Goal: Information Seeking & Learning: Learn about a topic

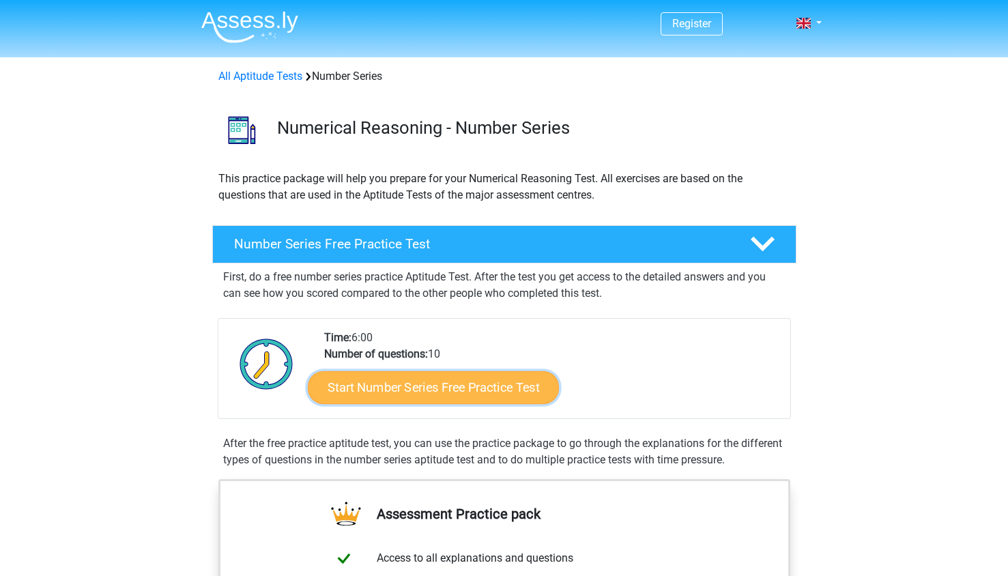
click at [412, 385] on link "Start Number Series Free Practice Test" at bounding box center [433, 387] width 251 height 33
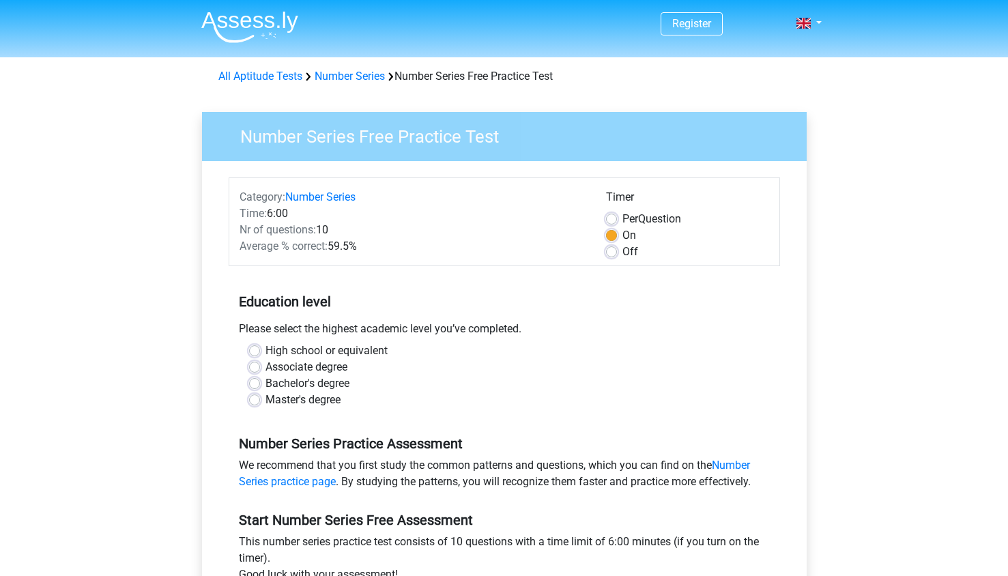
click at [265, 386] on label "Bachelor's degree" at bounding box center [307, 383] width 84 height 16
click at [256, 386] on input "Bachelor's degree" at bounding box center [254, 382] width 11 height 14
radio input "true"
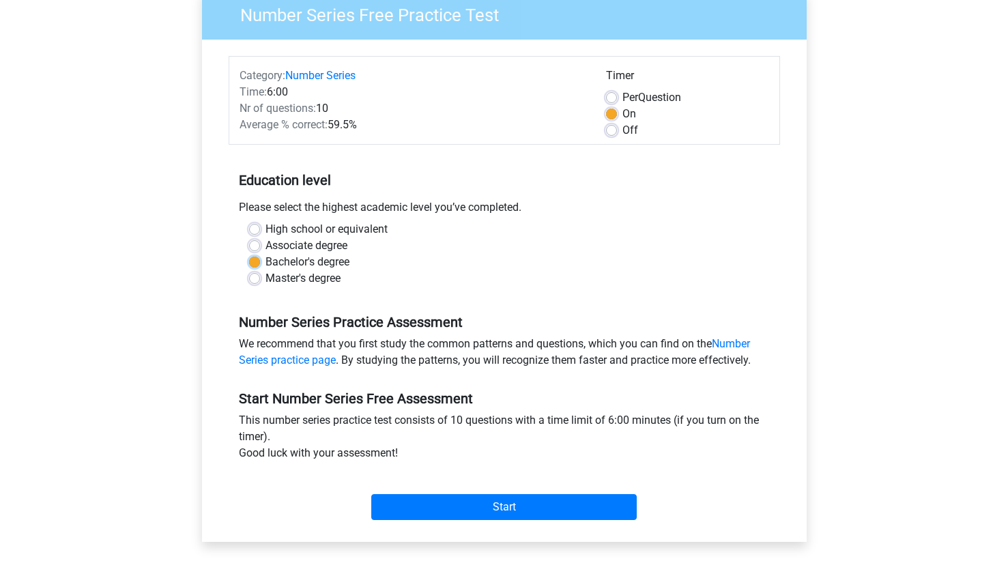
scroll to position [137, 0]
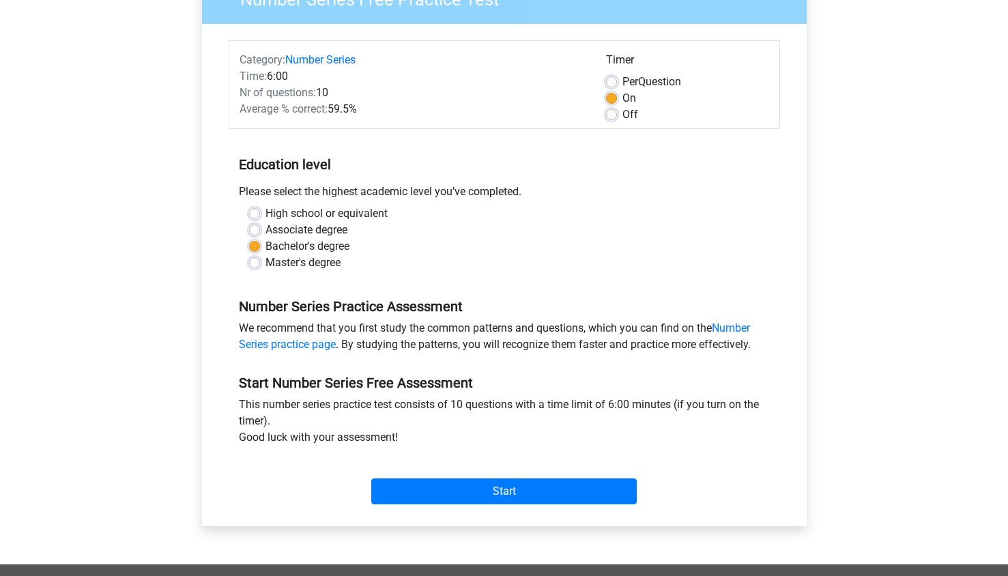
click at [265, 257] on label "Master's degree" at bounding box center [302, 263] width 75 height 16
click at [257, 257] on input "Master's degree" at bounding box center [254, 262] width 11 height 14
radio input "true"
click at [265, 244] on label "Bachelor's degree" at bounding box center [307, 246] width 84 height 16
click at [251, 244] on input "Bachelor's degree" at bounding box center [254, 245] width 11 height 14
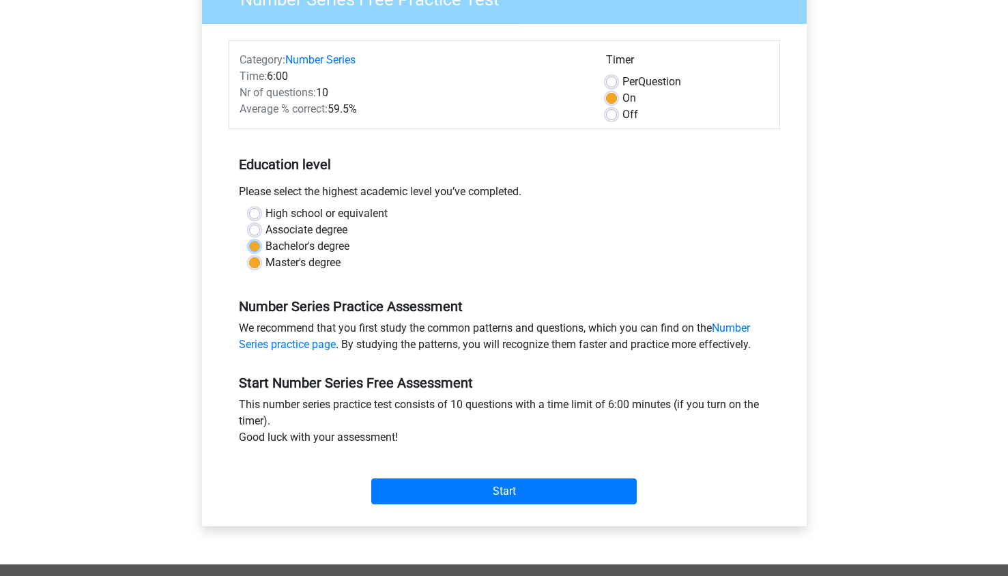
radio input "true"
click at [318, 347] on link "Number Series practice page" at bounding box center [494, 335] width 511 height 29
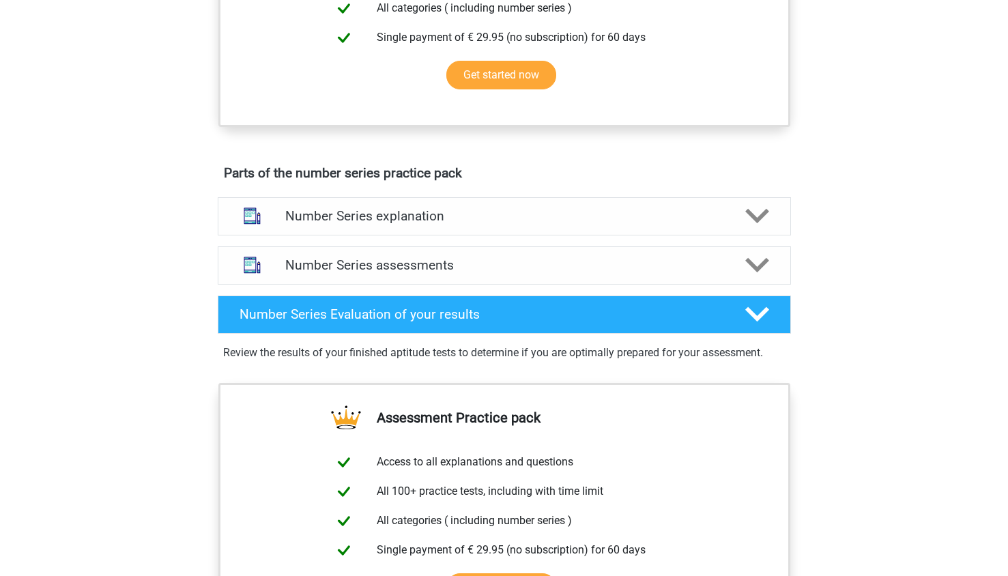
scroll to position [609, 0]
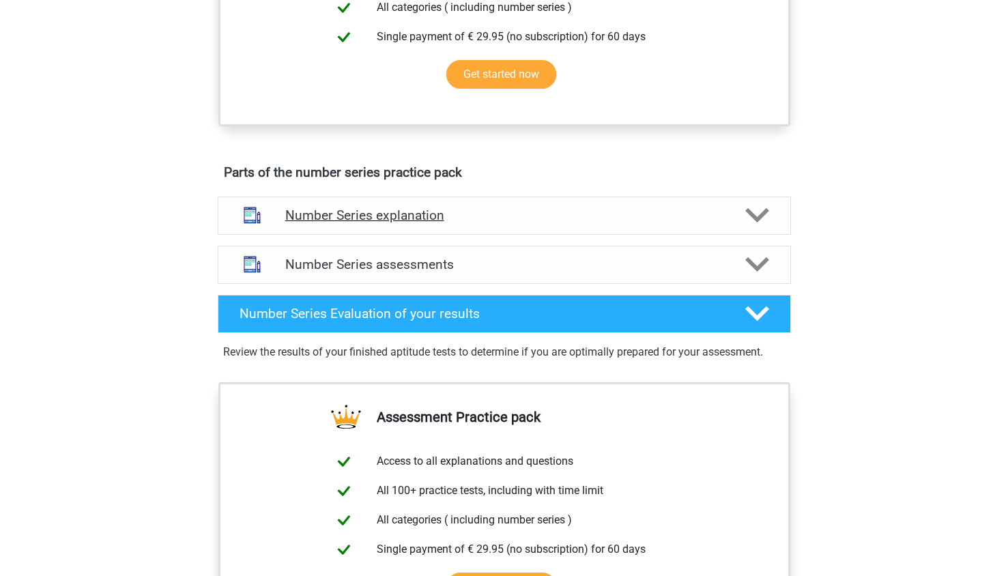
click at [377, 222] on h4 "Number Series explanation" at bounding box center [504, 215] width 438 height 16
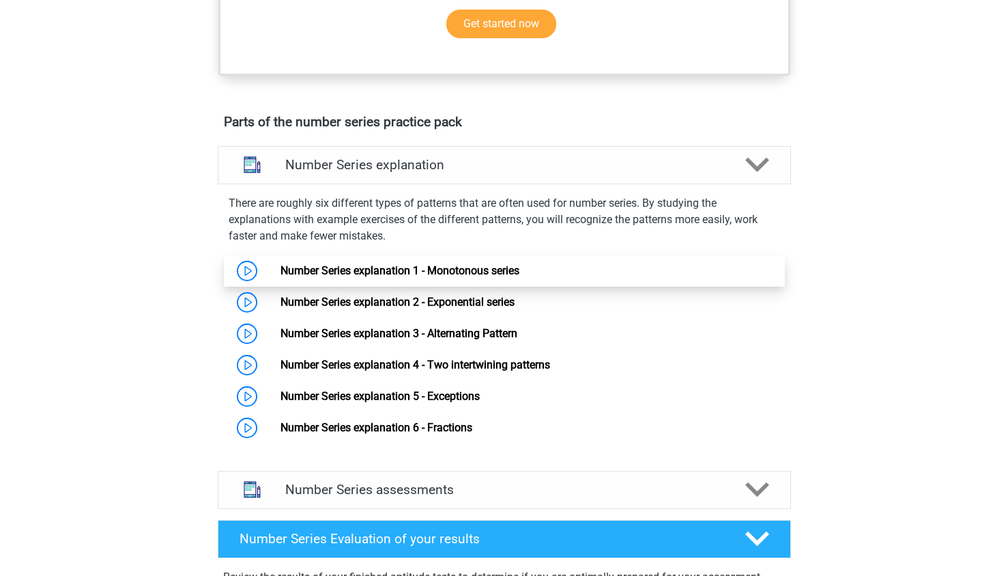
scroll to position [661, 0]
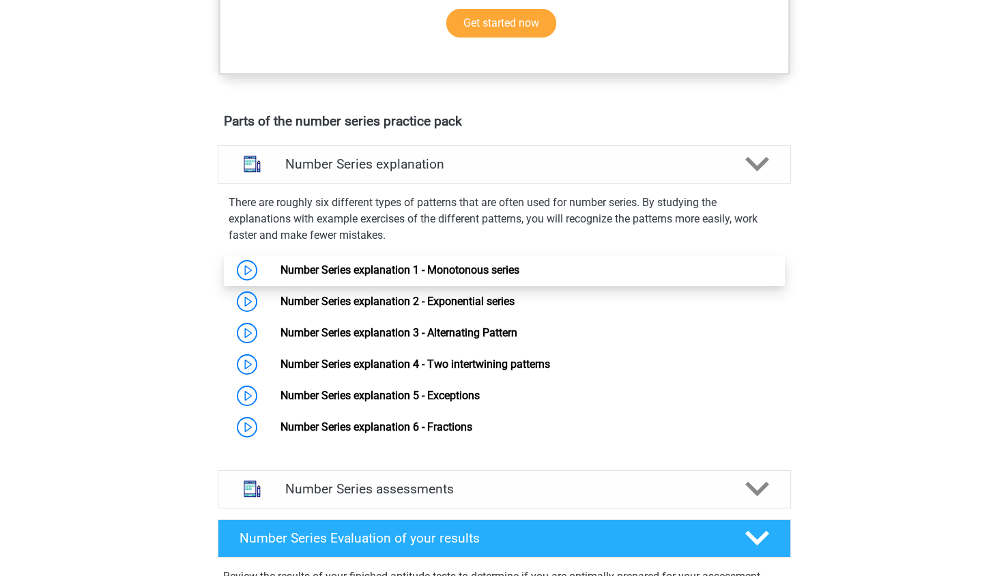
click at [363, 263] on link "Number Series explanation 1 - Monotonous series" at bounding box center [399, 269] width 239 height 13
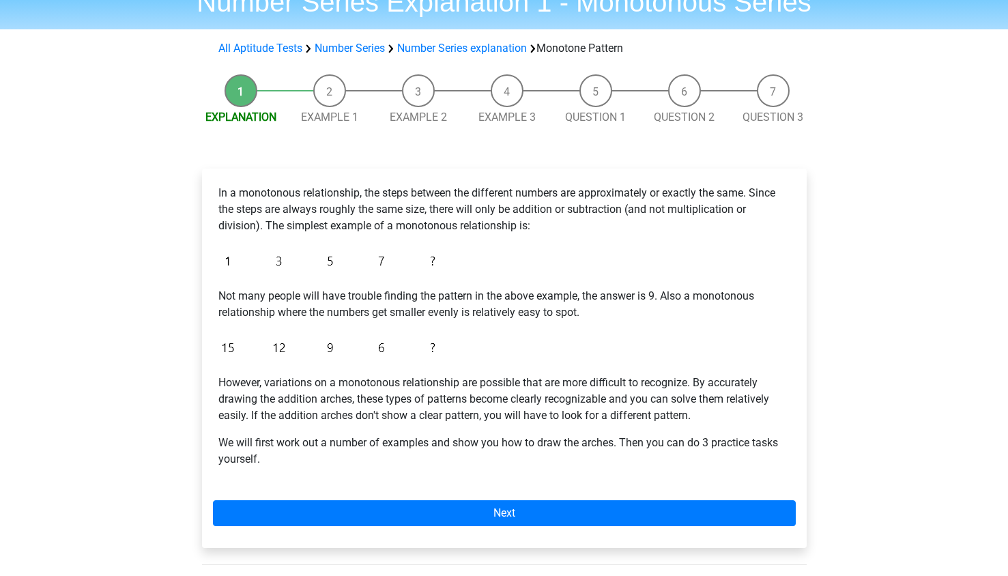
scroll to position [67, 0]
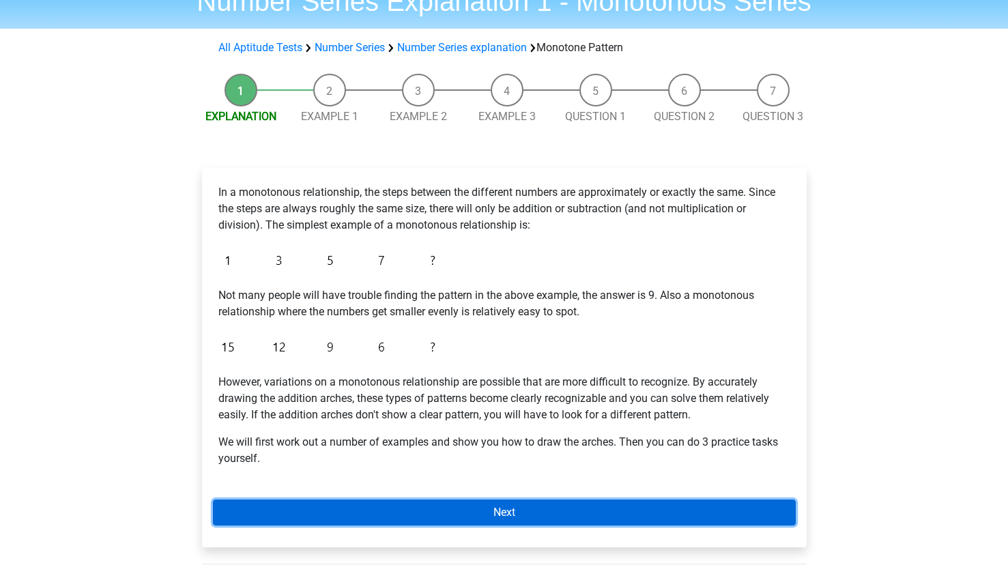
click at [487, 504] on link "Next" at bounding box center [504, 512] width 583 height 26
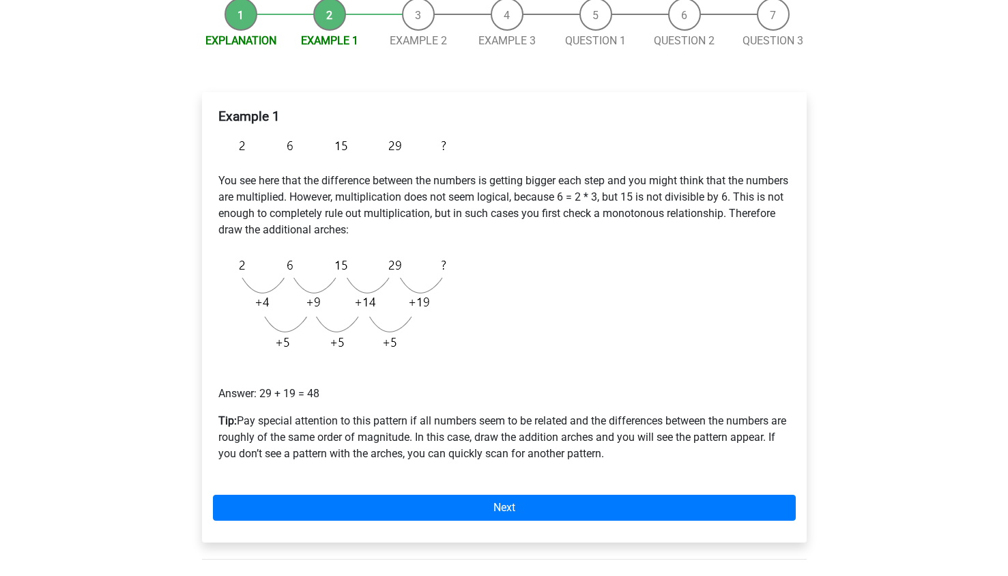
scroll to position [146, 0]
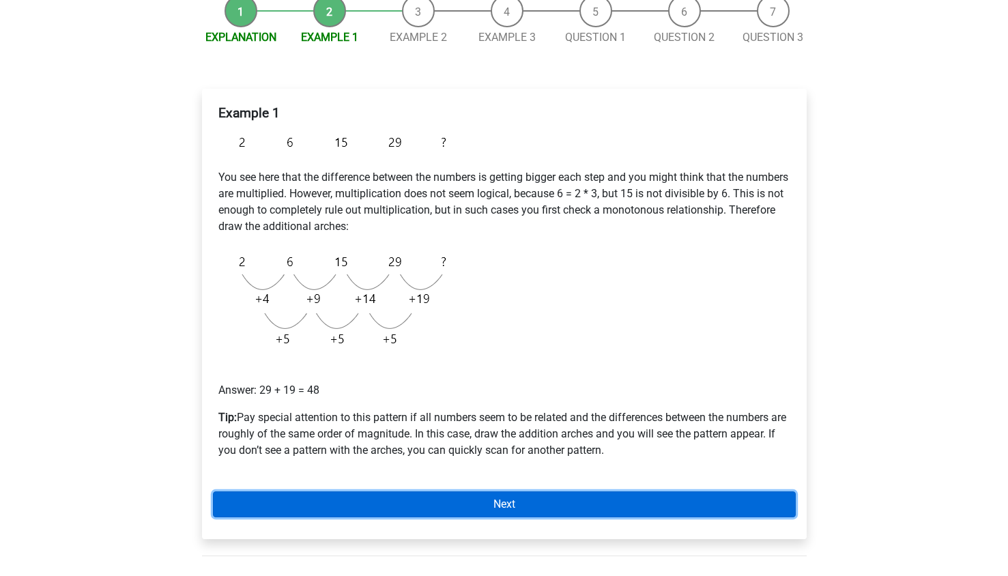
click at [487, 504] on link "Next" at bounding box center [504, 504] width 583 height 26
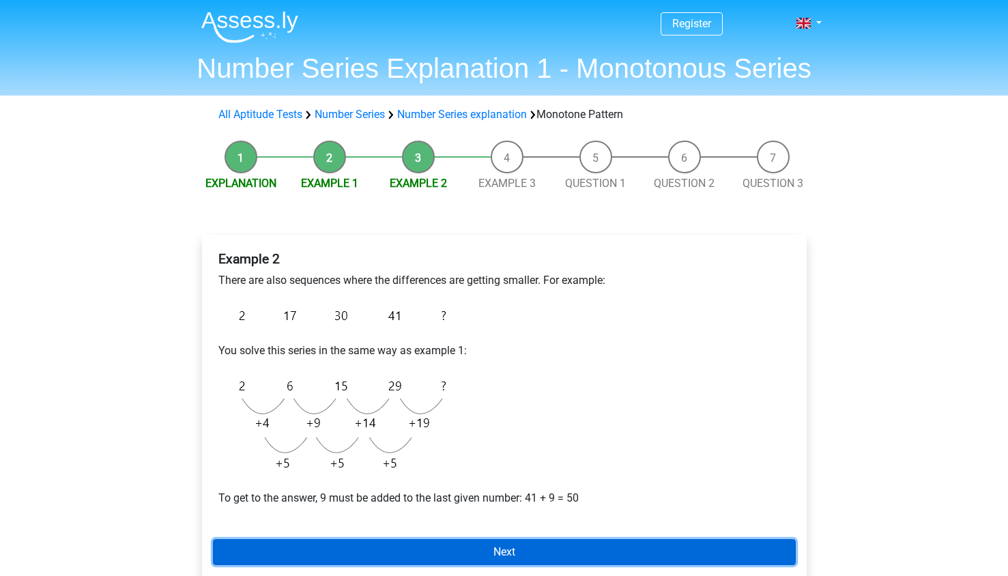
click at [480, 539] on link "Next" at bounding box center [504, 552] width 583 height 26
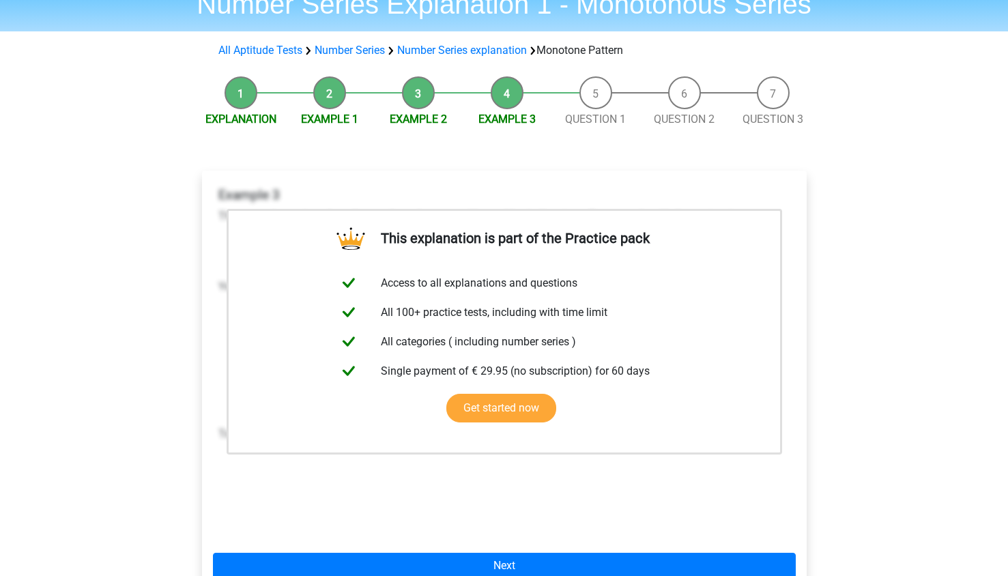
scroll to position [154, 0]
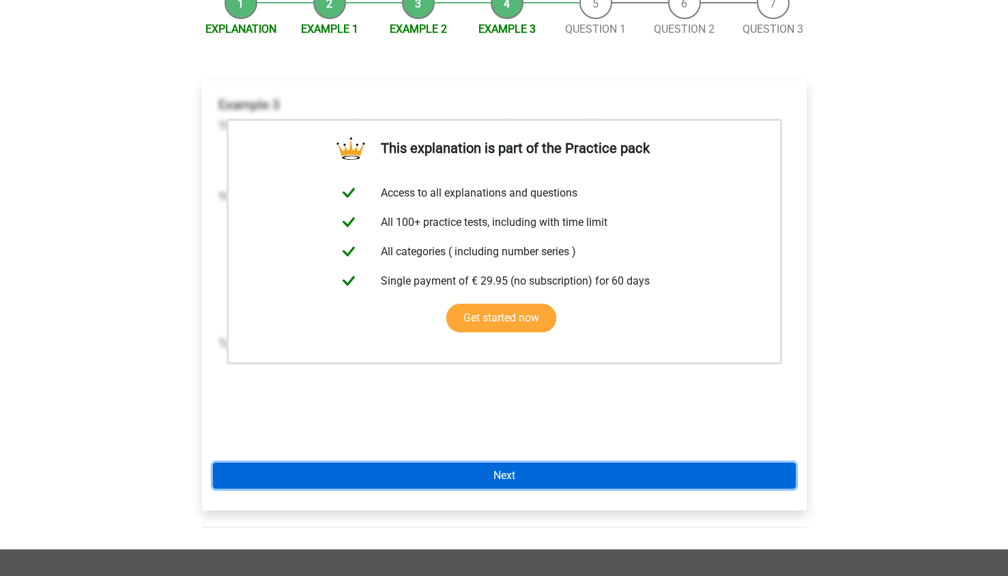
click at [527, 469] on link "Next" at bounding box center [504, 476] width 583 height 26
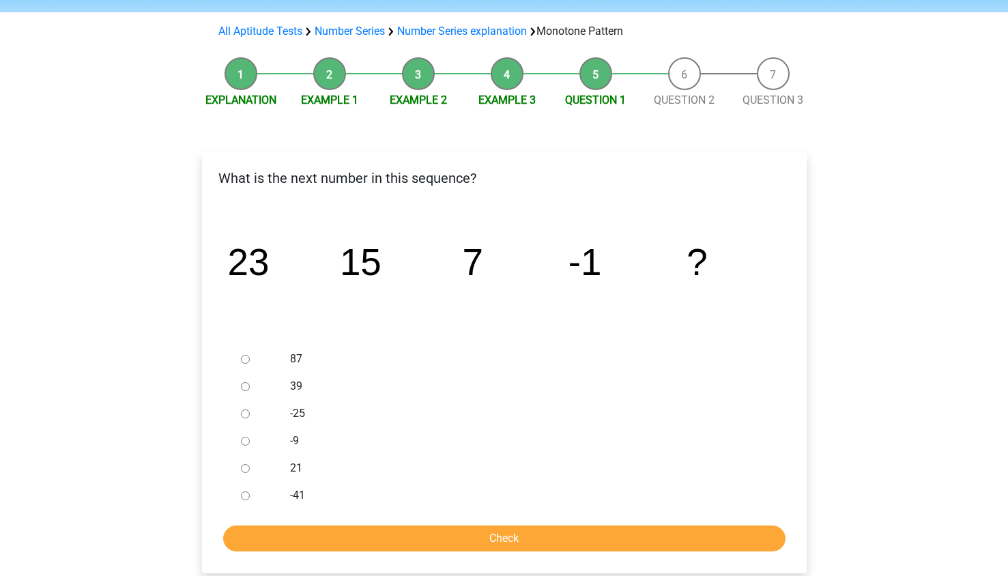
scroll to position [91, 0]
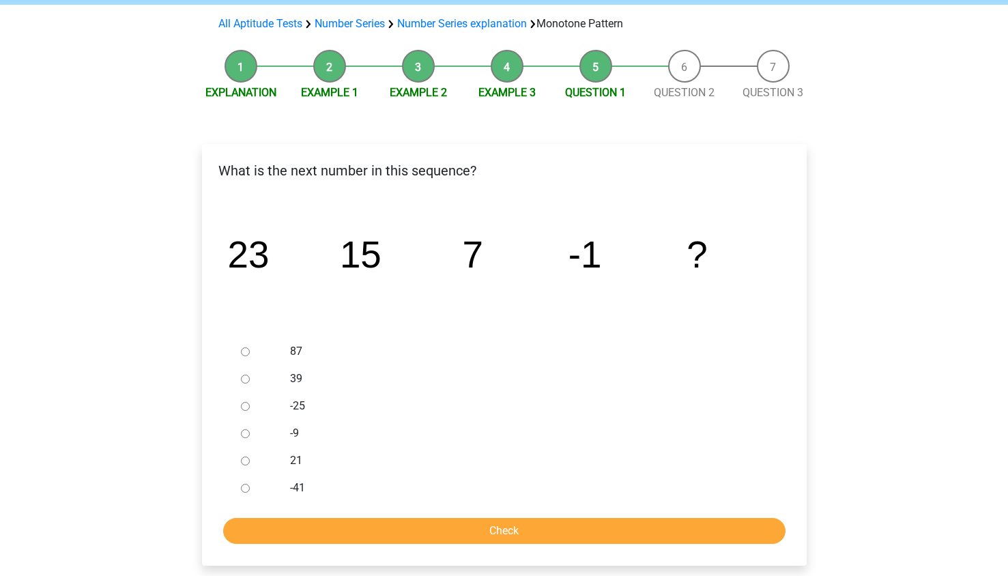
click at [243, 434] on input "-9" at bounding box center [245, 433] width 9 height 9
radio input "true"
click at [307, 542] on input "Check" at bounding box center [504, 531] width 562 height 26
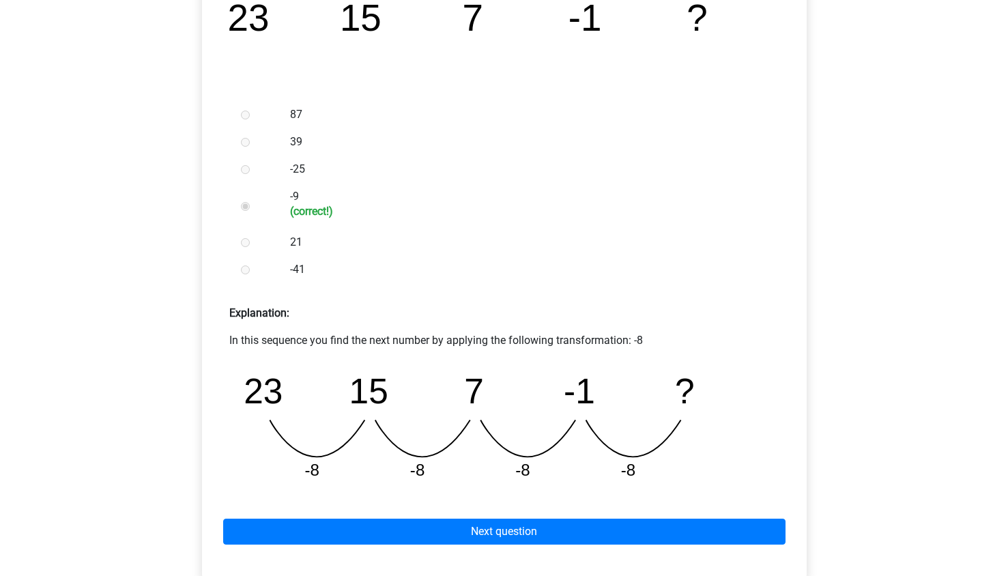
scroll to position [392, 0]
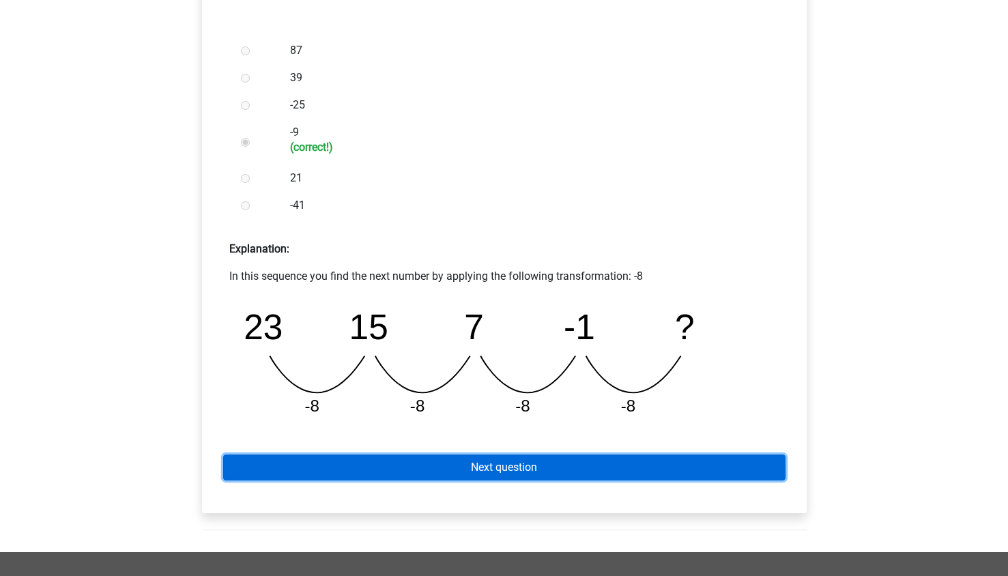
click at [424, 462] on link "Next question" at bounding box center [504, 467] width 562 height 26
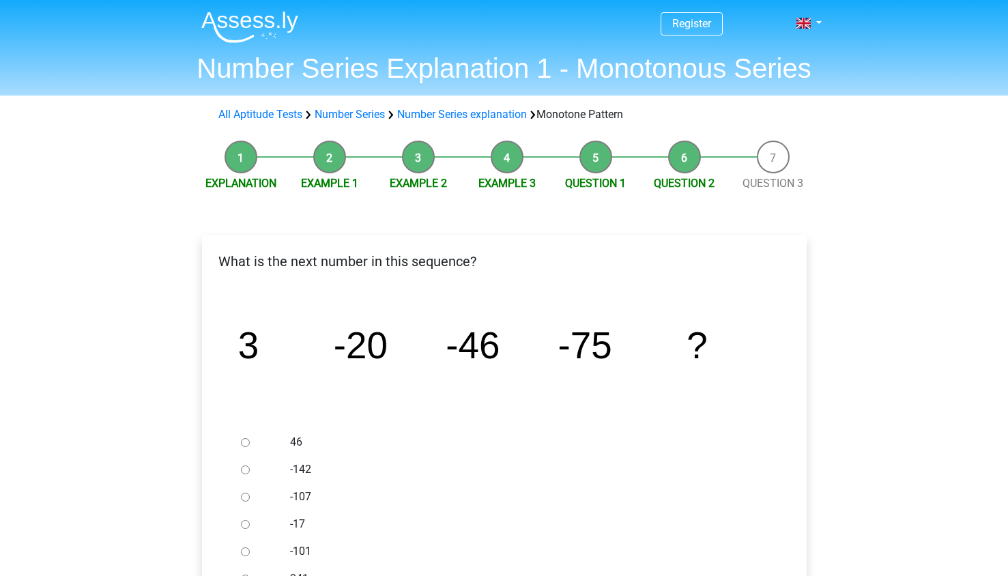
scroll to position [209, 0]
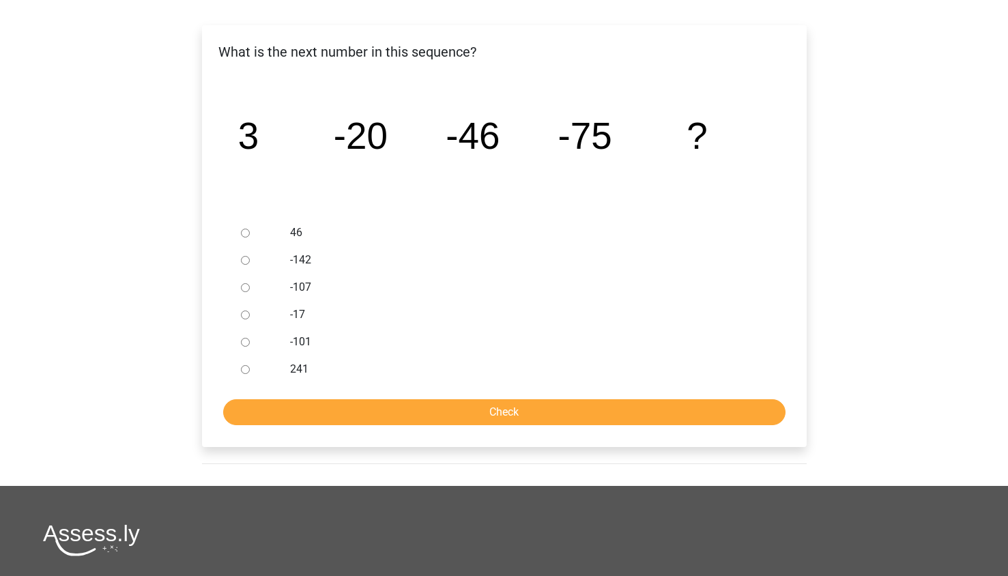
click at [244, 285] on input "-107" at bounding box center [245, 287] width 9 height 9
radio input "true"
click at [418, 401] on input "Check" at bounding box center [504, 412] width 562 height 26
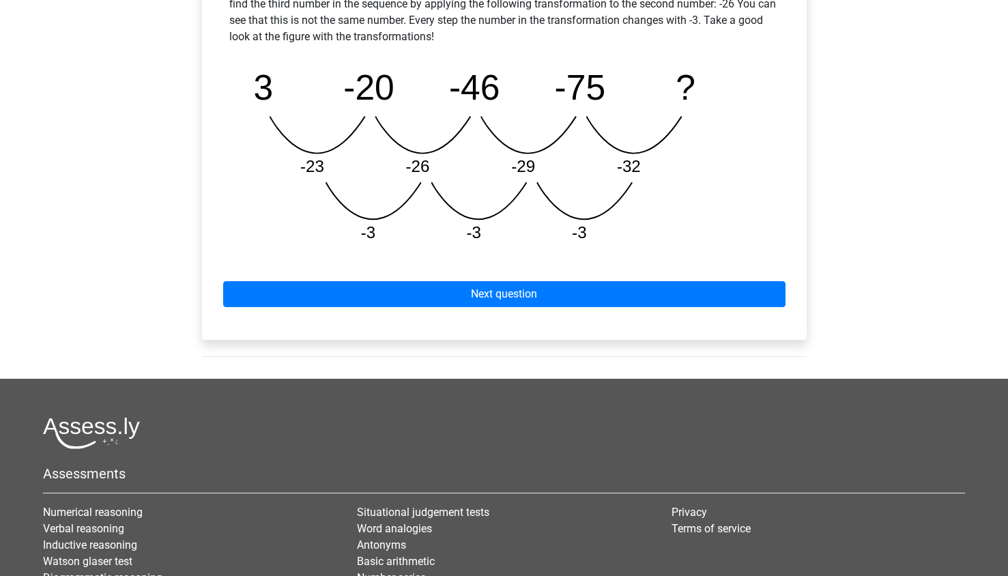
scroll to position [682, 0]
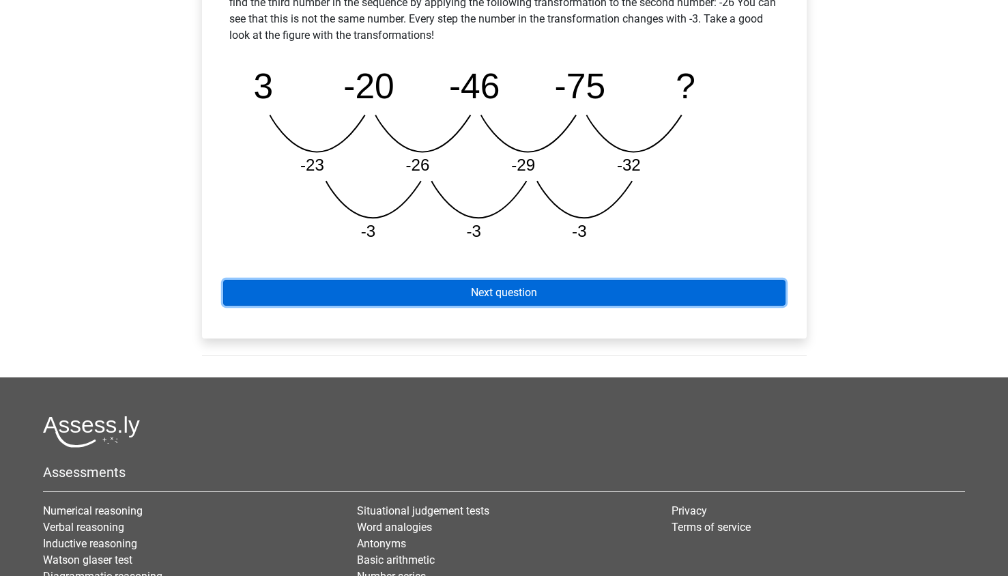
click at [392, 299] on link "Next question" at bounding box center [504, 293] width 562 height 26
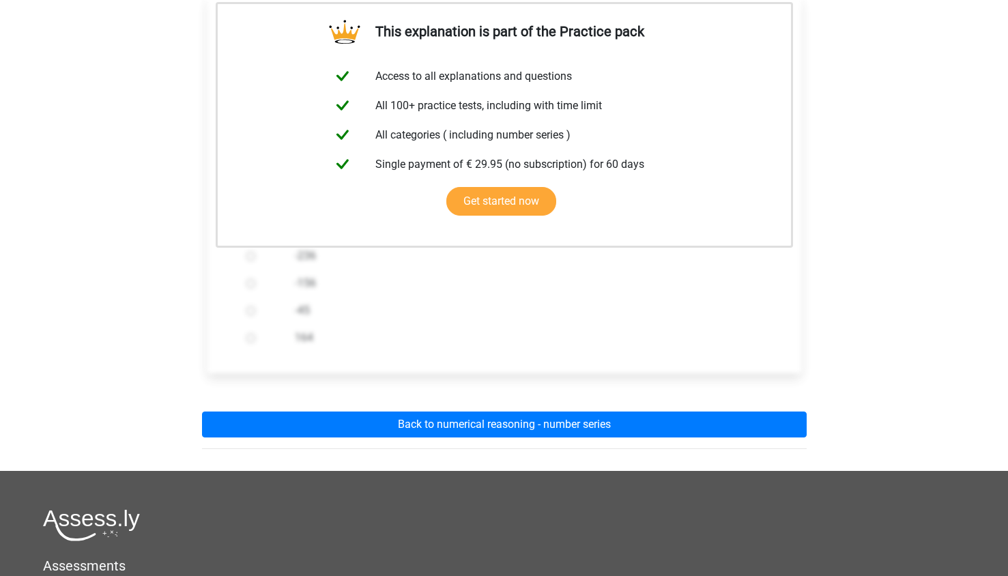
scroll to position [246, 0]
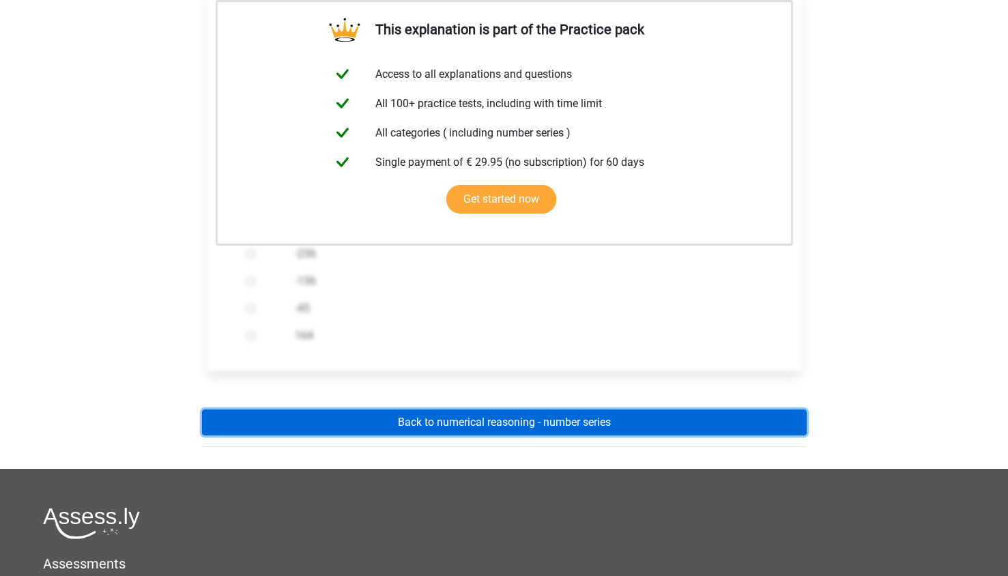
click at [437, 424] on link "Back to numerical reasoning - number series" at bounding box center [504, 422] width 605 height 26
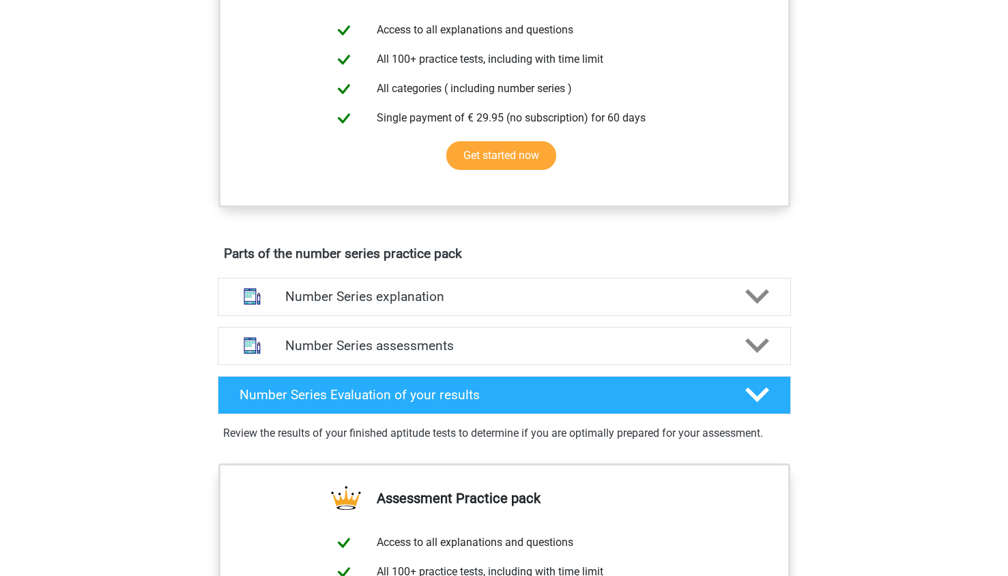
scroll to position [529, 0]
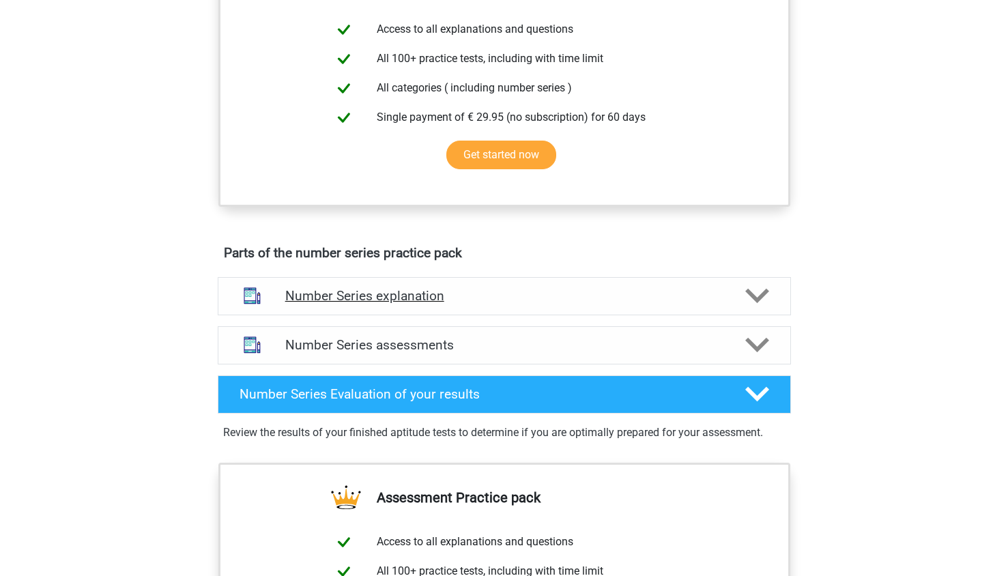
click at [423, 294] on h4 "Number Series explanation" at bounding box center [504, 296] width 438 height 16
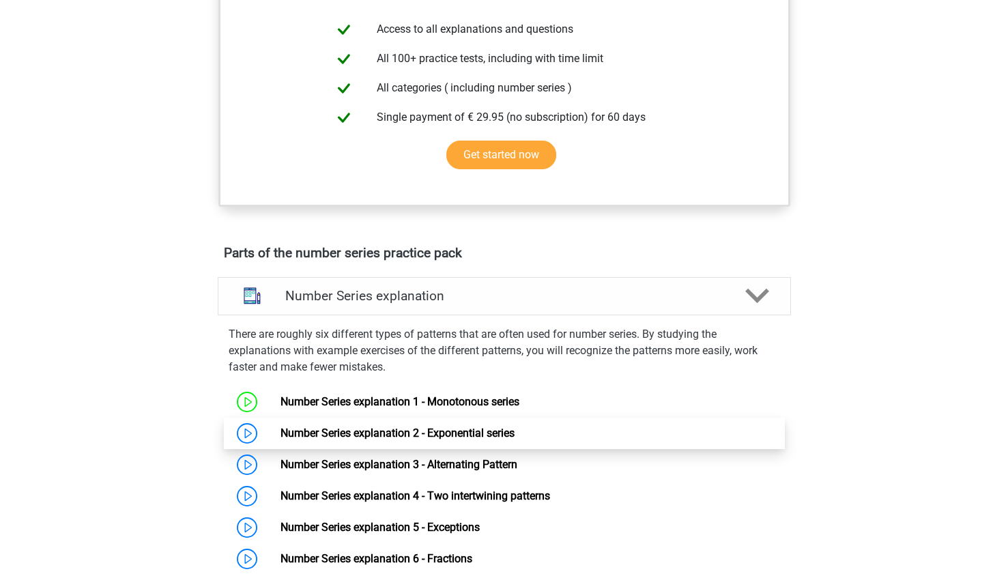
click at [375, 428] on link "Number Series explanation 2 - Exponential series" at bounding box center [397, 432] width 234 height 13
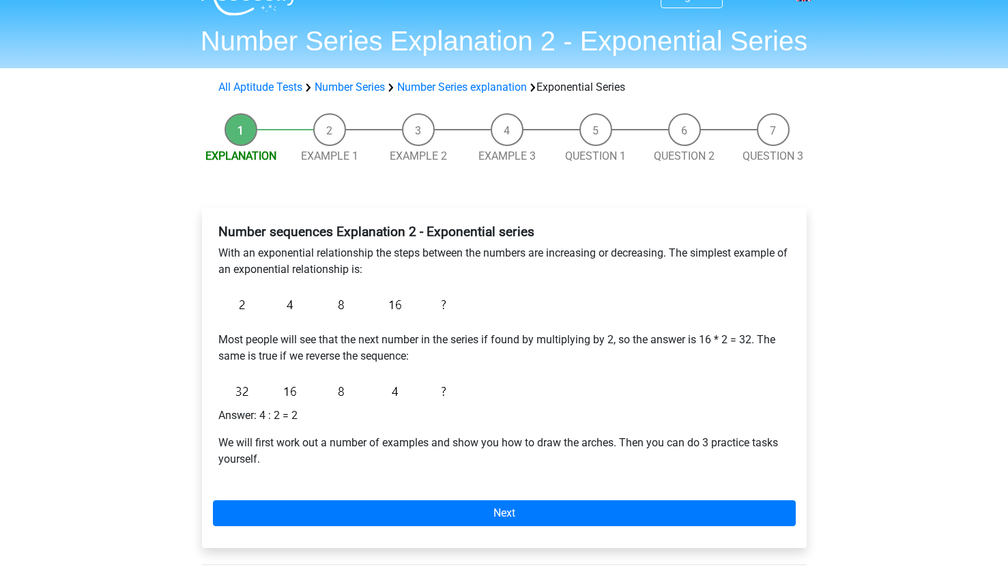
scroll to position [28, 0]
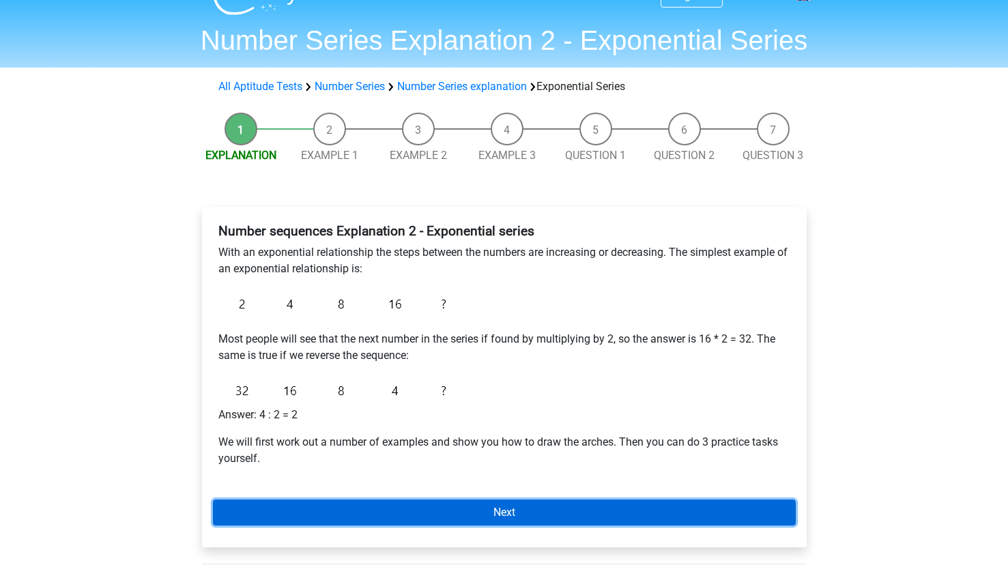
click at [381, 510] on link "Next" at bounding box center [504, 512] width 583 height 26
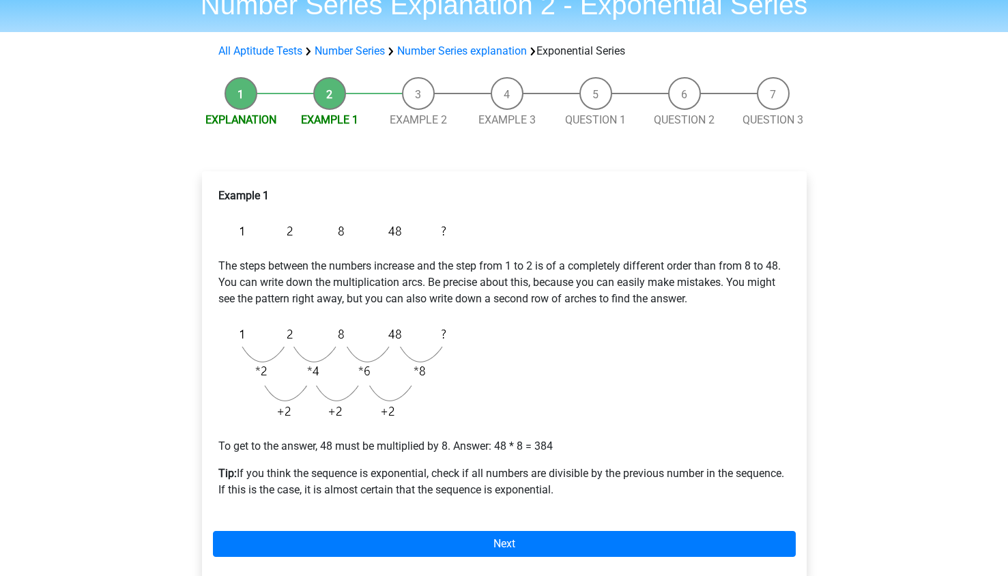
scroll to position [68, 0]
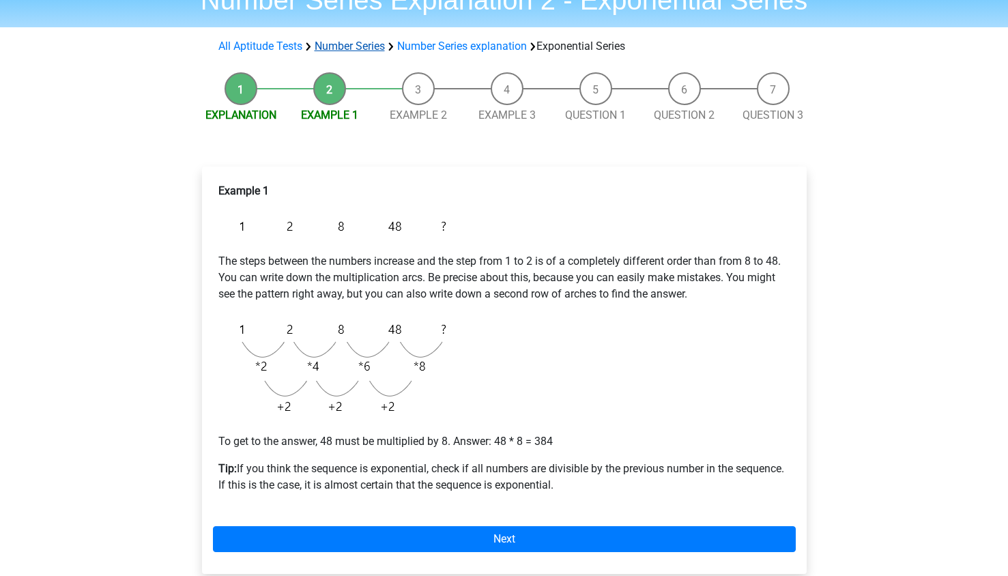
click at [334, 45] on link "Number Series" at bounding box center [350, 46] width 70 height 13
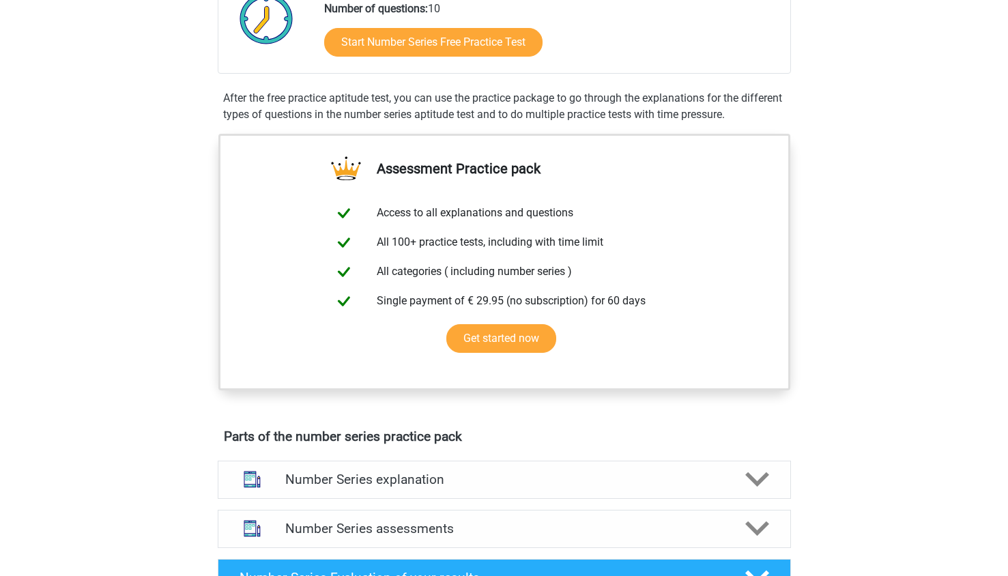
scroll to position [346, 0]
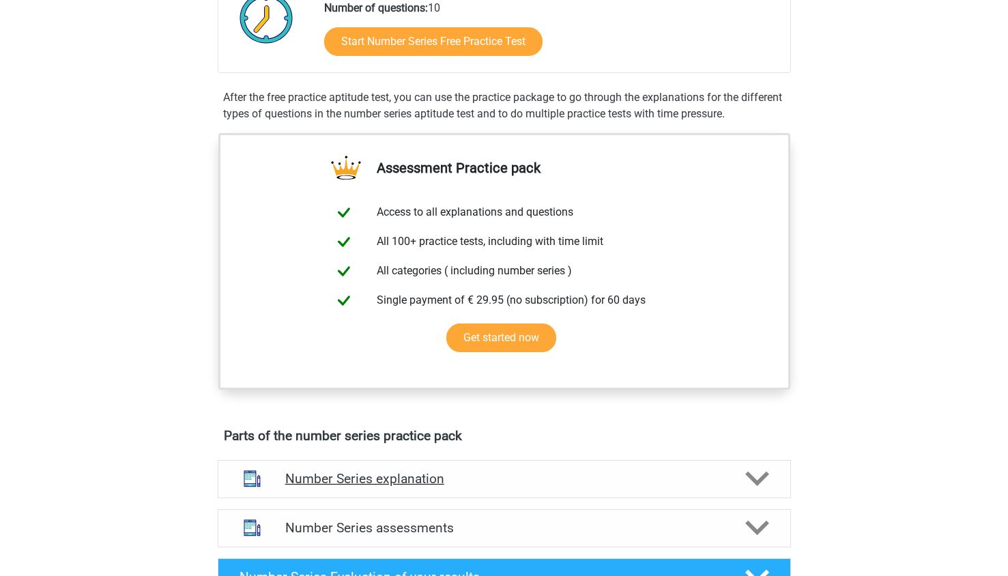
click at [382, 475] on h4 "Number Series explanation" at bounding box center [504, 479] width 438 height 16
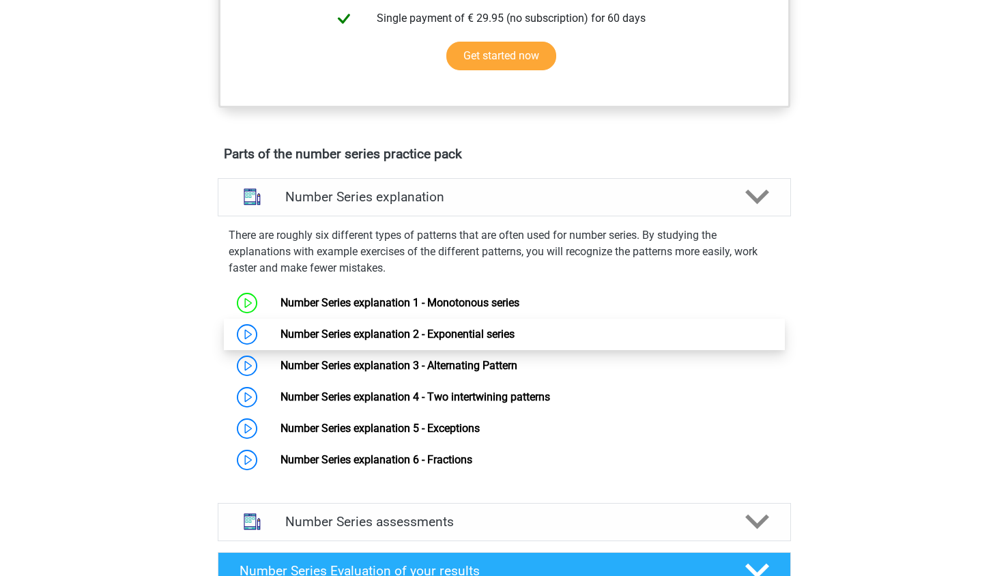
scroll to position [628, 0]
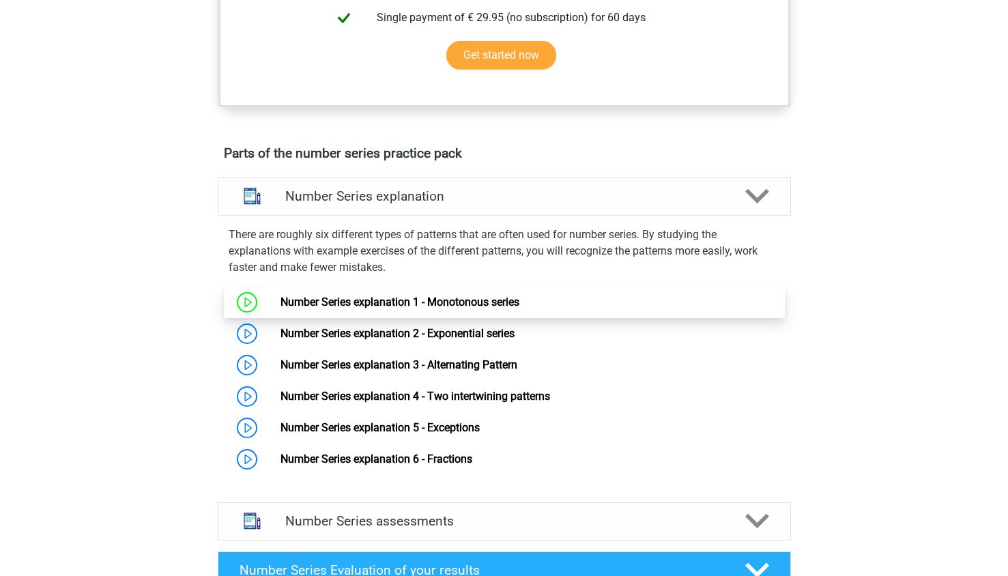
click at [356, 306] on link "Number Series explanation 1 - Monotonous series" at bounding box center [399, 301] width 239 height 13
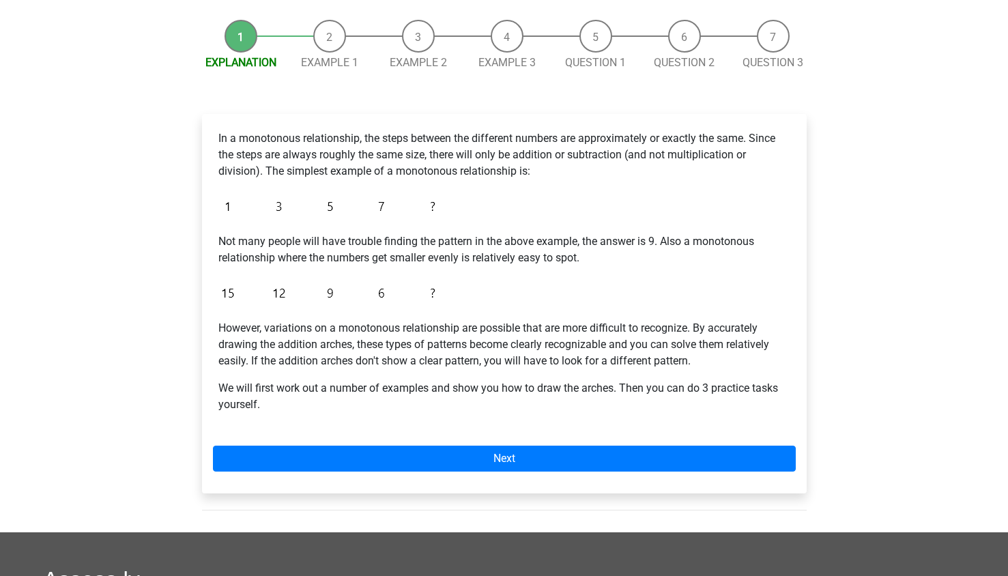
scroll to position [120, 0]
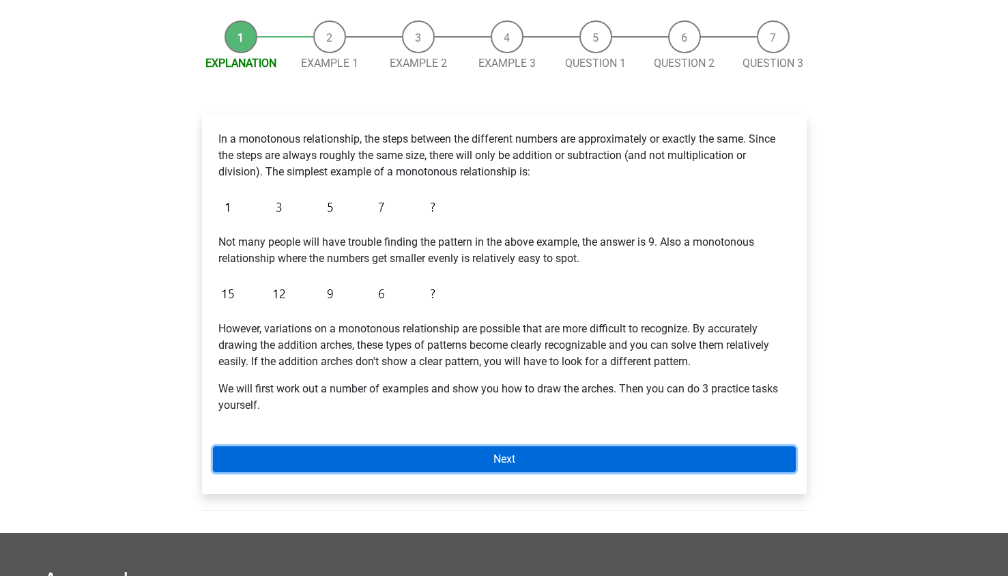
click at [351, 455] on link "Next" at bounding box center [504, 459] width 583 height 26
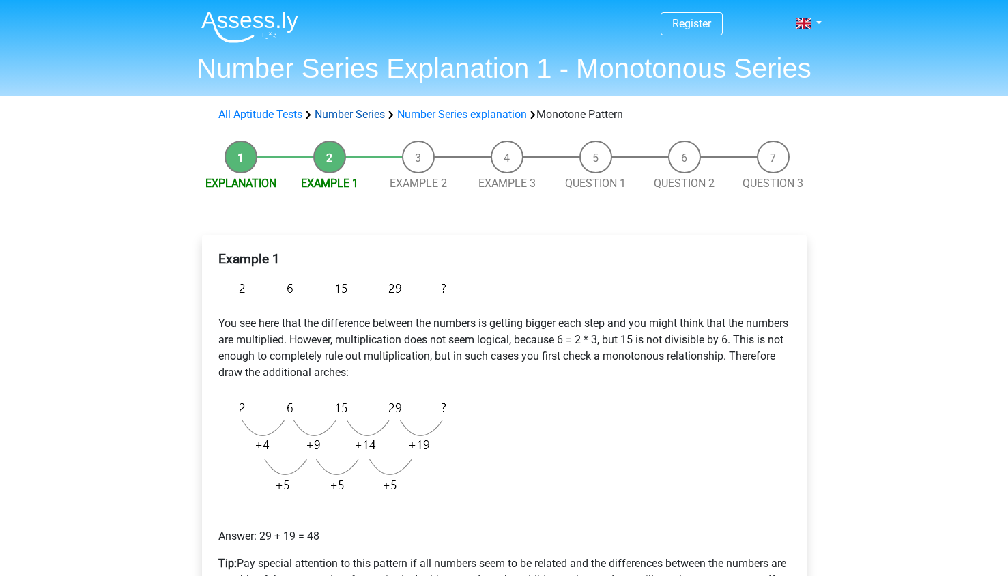
click at [338, 116] on link "Number Series" at bounding box center [350, 114] width 70 height 13
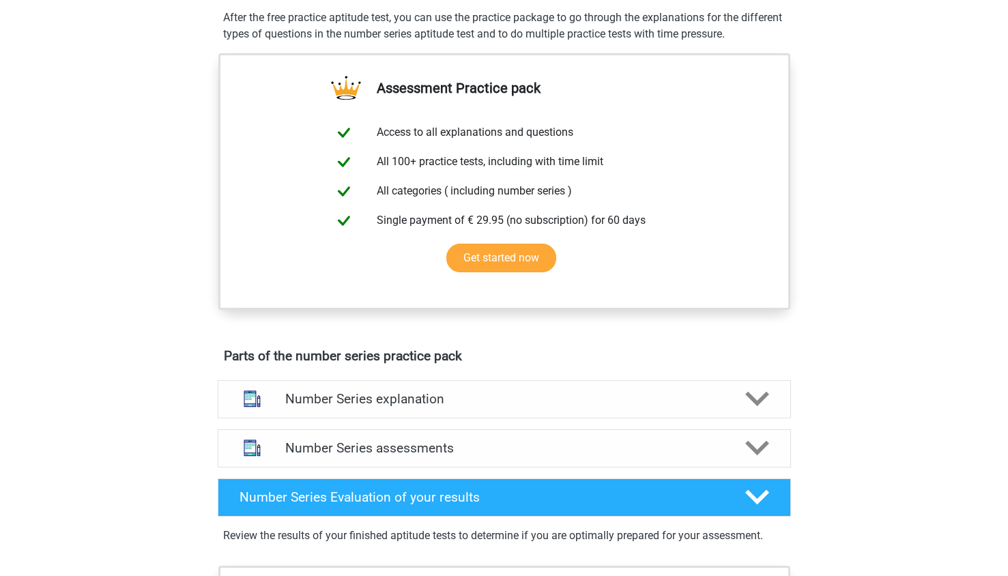
scroll to position [426, 0]
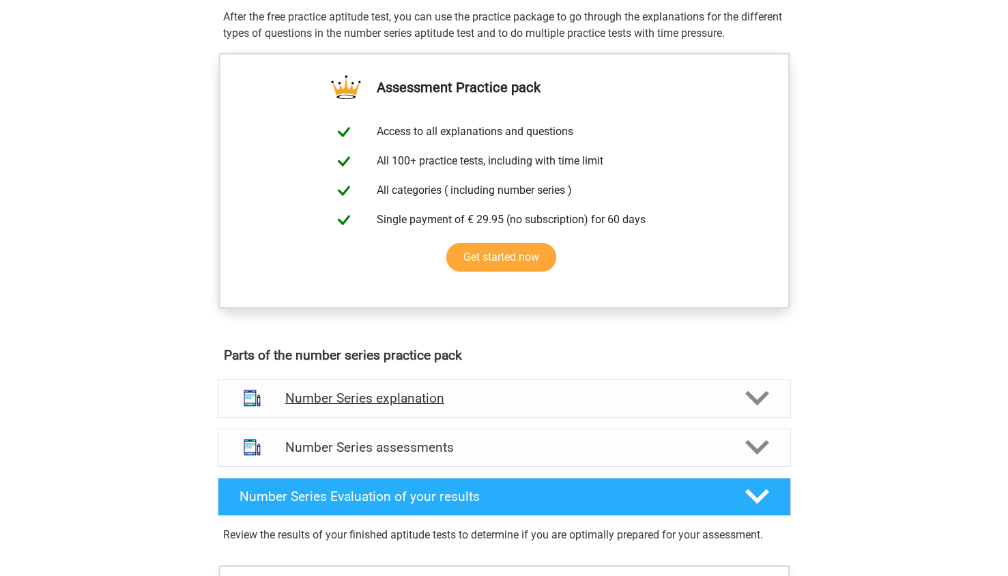
click at [390, 392] on h4 "Number Series explanation" at bounding box center [504, 398] width 438 height 16
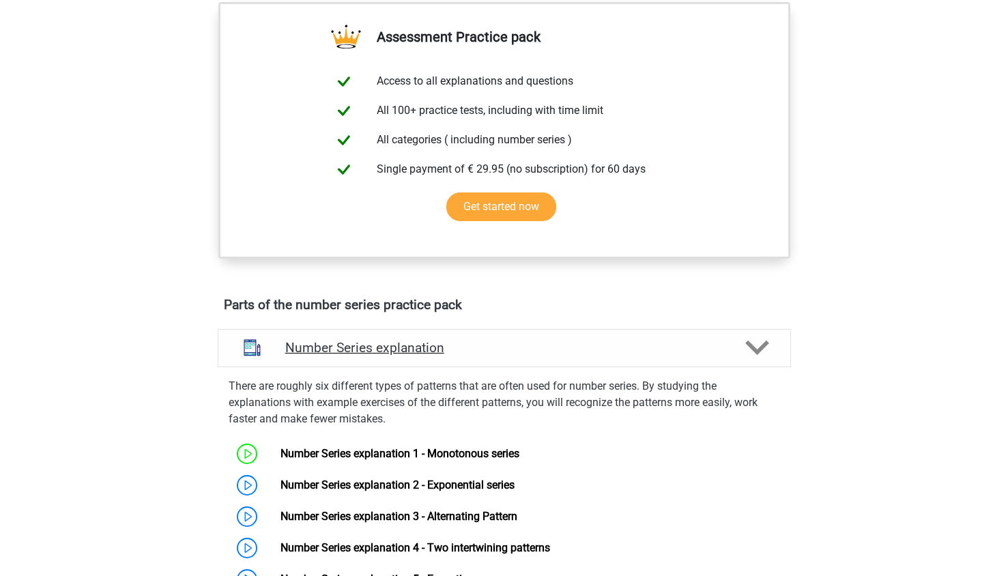
scroll to position [479, 0]
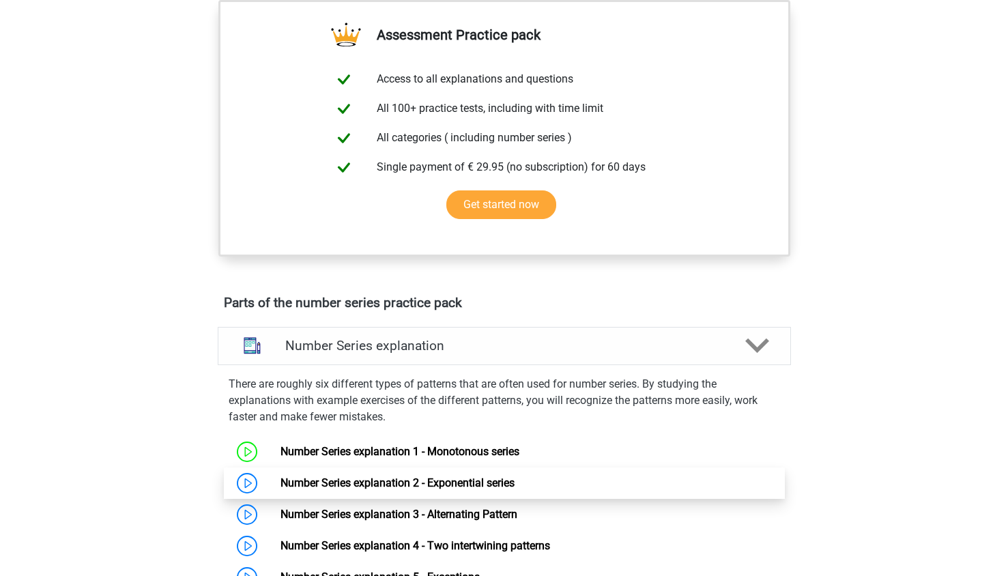
click at [393, 478] on link "Number Series explanation 2 - Exponential series" at bounding box center [397, 482] width 234 height 13
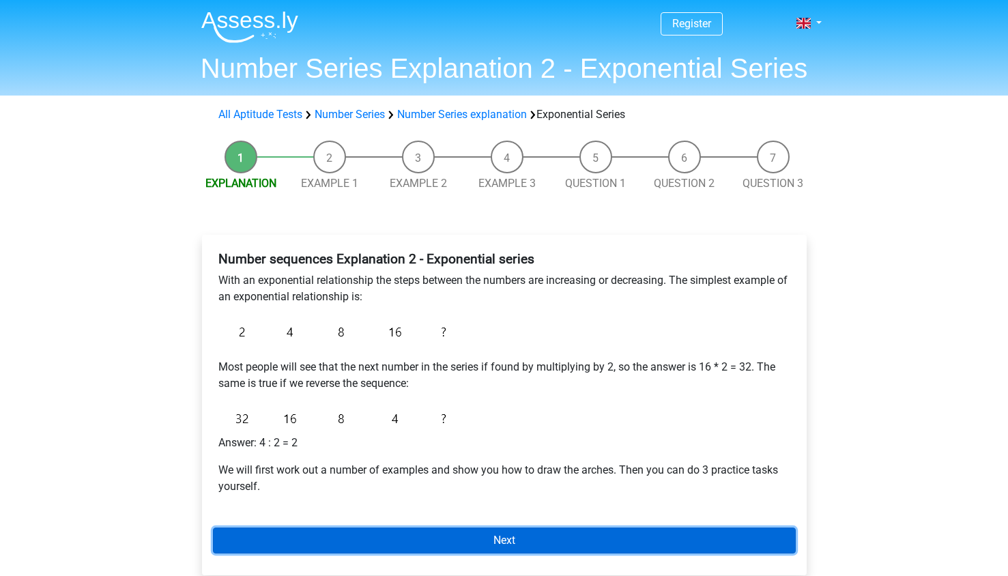
click at [446, 540] on link "Next" at bounding box center [504, 540] width 583 height 26
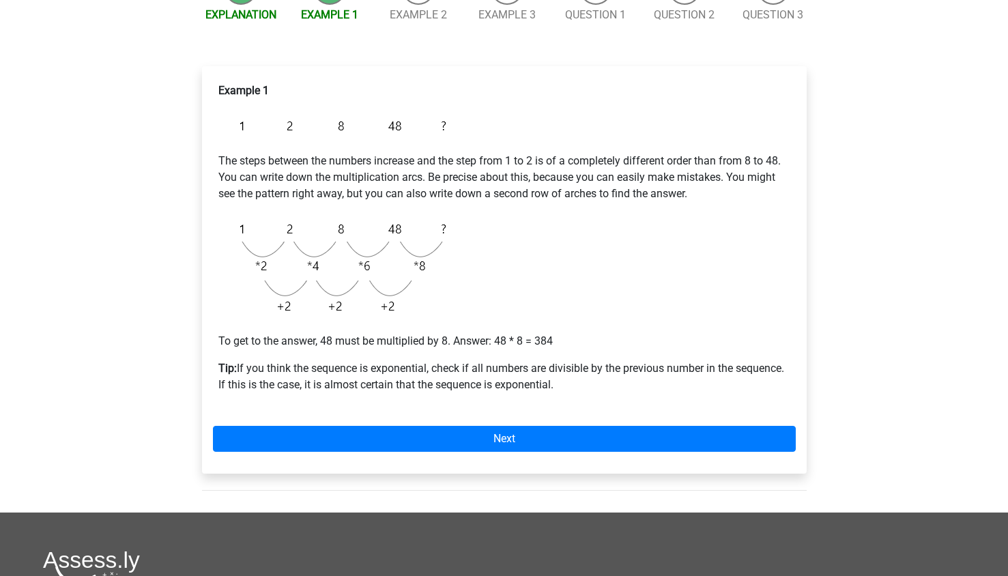
scroll to position [170, 0]
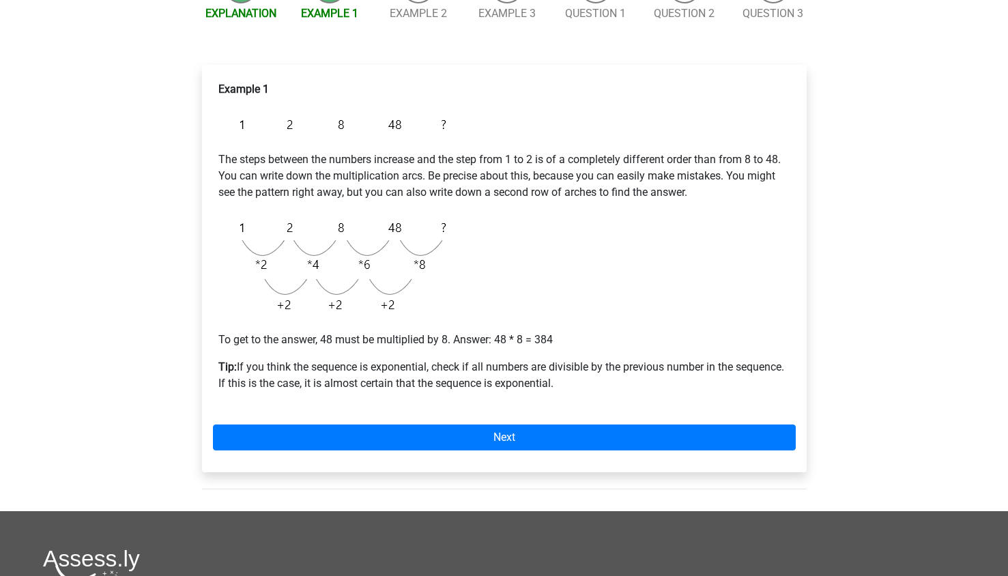
click at [418, 424] on div "Example 1 The steps between the numbers increase and the step from 1 to 2 is of…" at bounding box center [504, 268] width 605 height 407
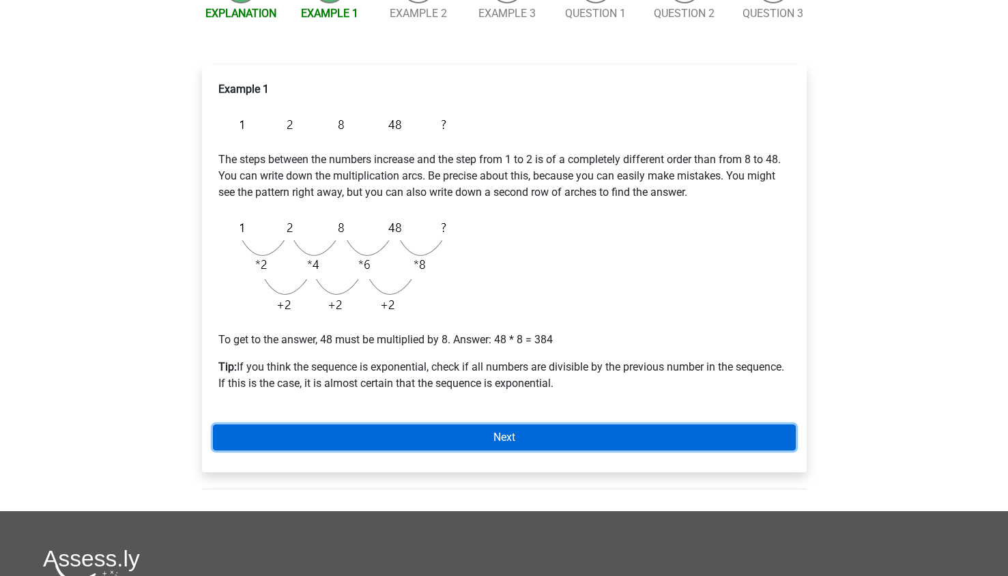
click at [418, 437] on link "Next" at bounding box center [504, 437] width 583 height 26
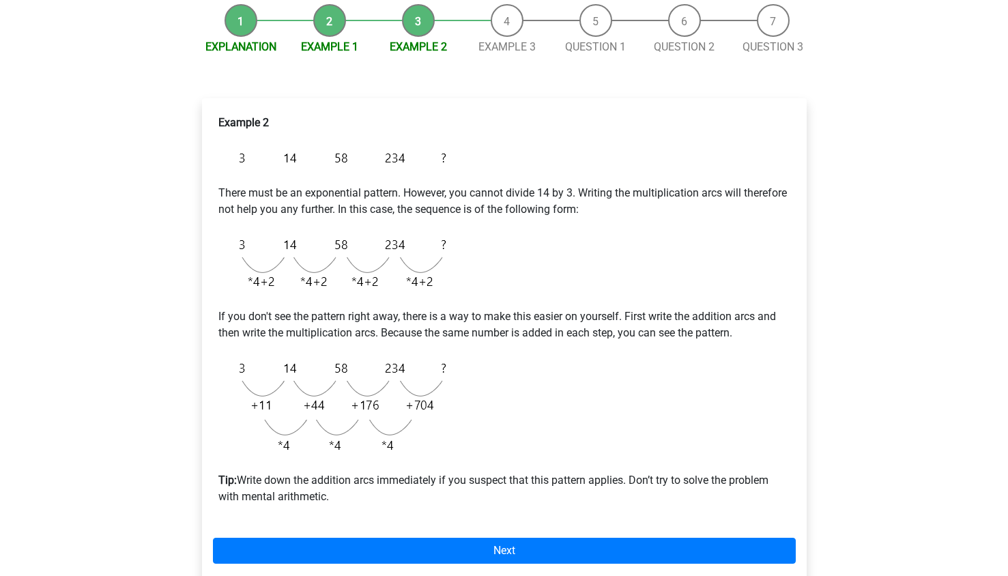
scroll to position [164, 0]
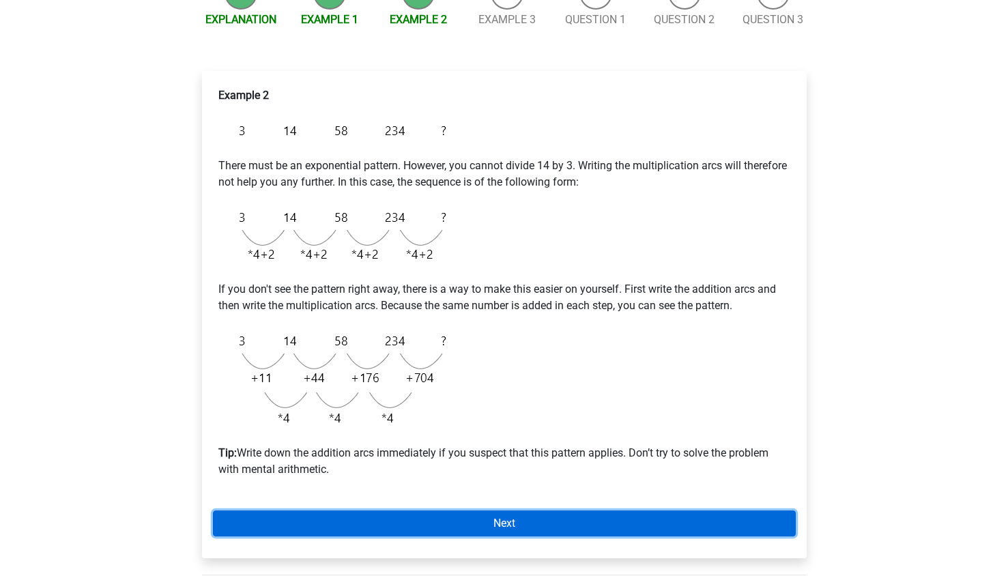
click at [534, 525] on link "Next" at bounding box center [504, 523] width 583 height 26
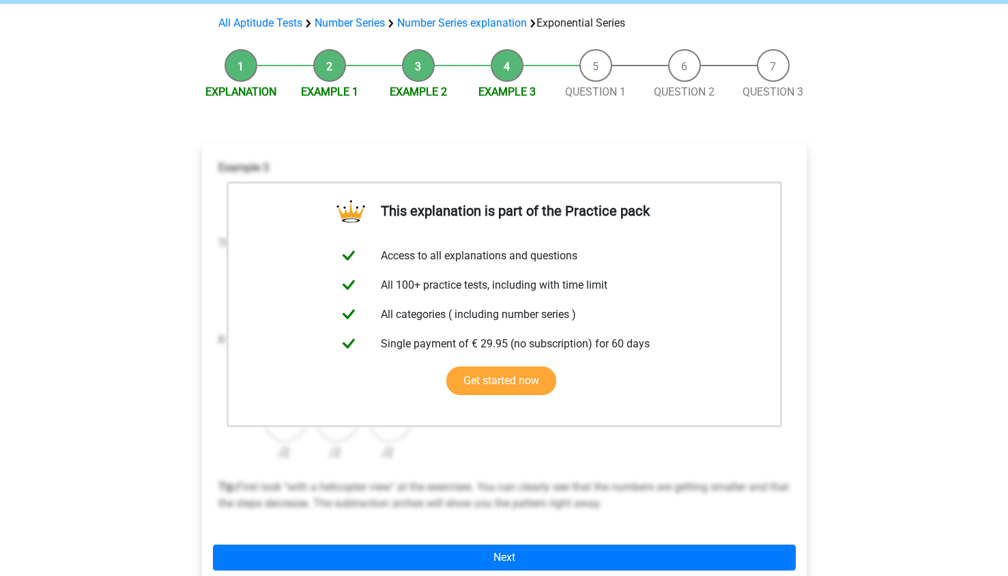
scroll to position [92, 0]
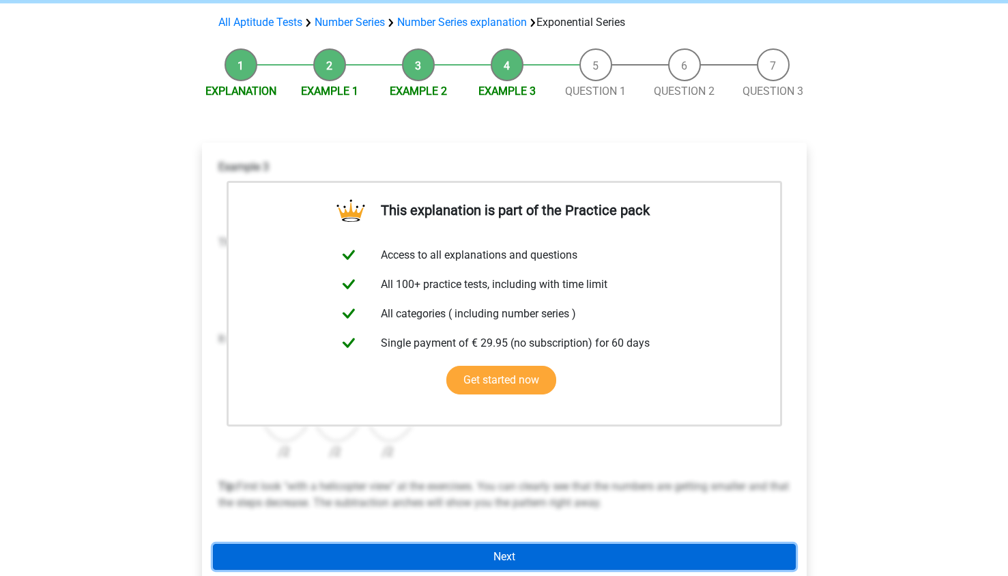
click at [531, 555] on link "Next" at bounding box center [504, 557] width 583 height 26
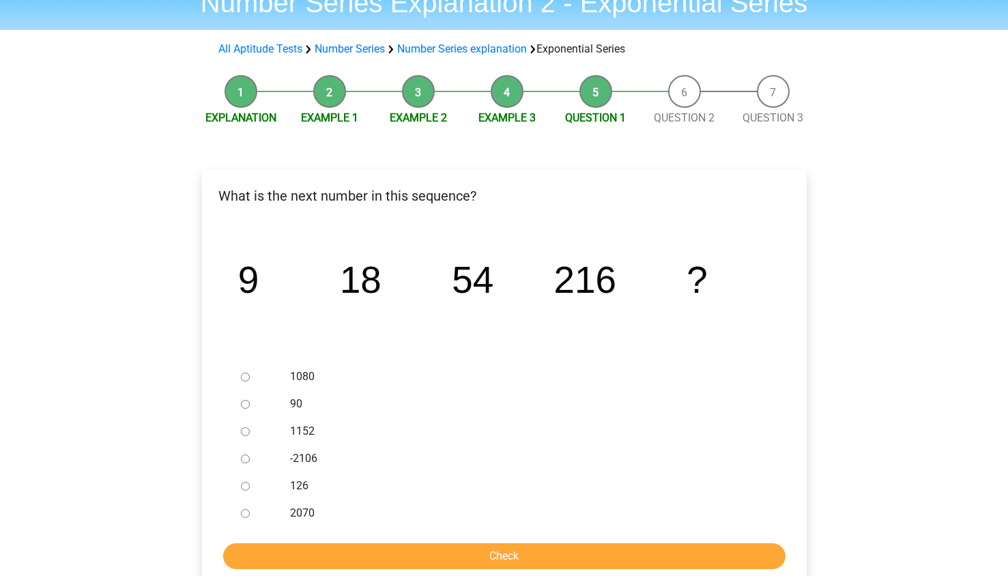
scroll to position [66, 0]
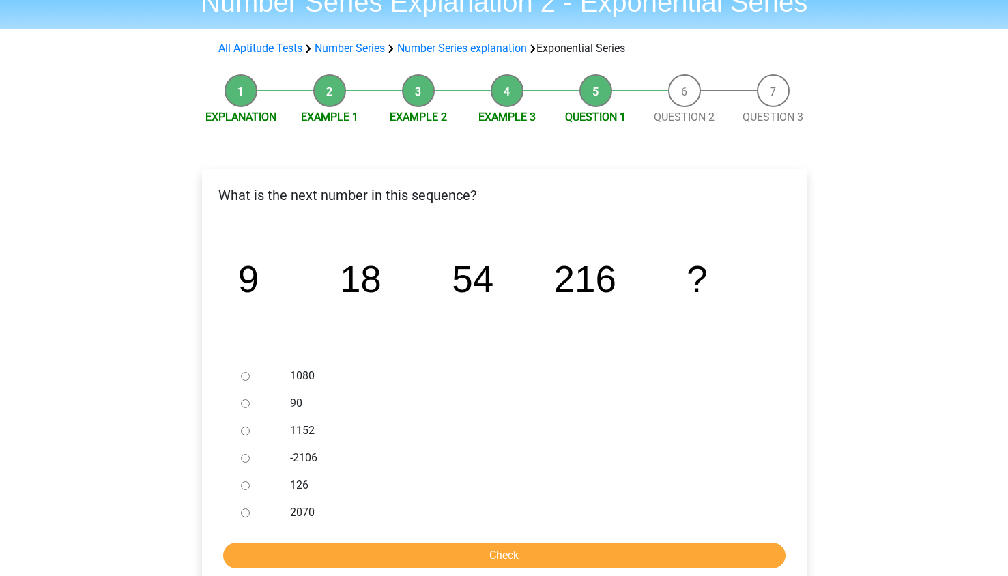
click at [248, 373] on input "1080" at bounding box center [245, 376] width 9 height 9
radio input "true"
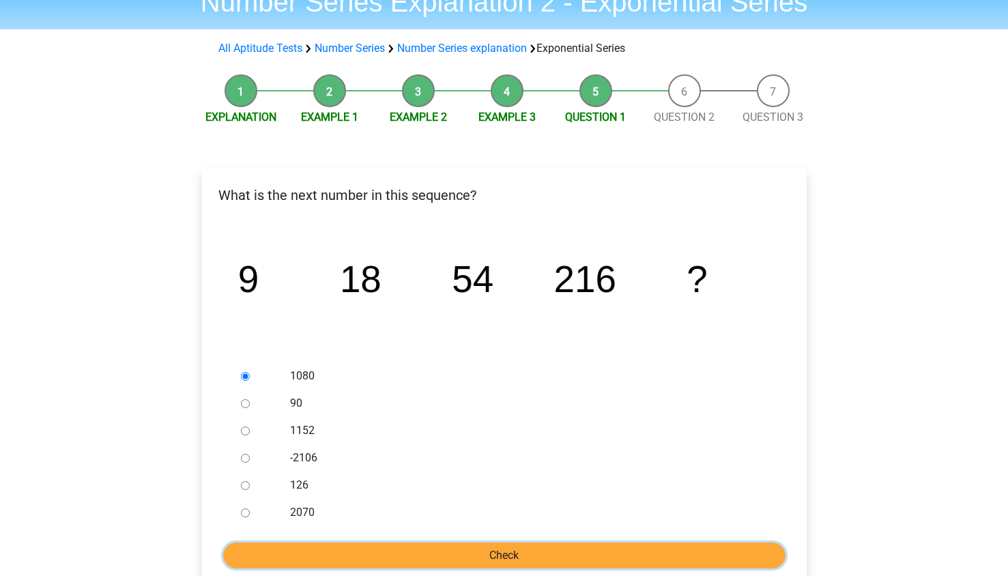
click at [435, 545] on input "Check" at bounding box center [504, 555] width 562 height 26
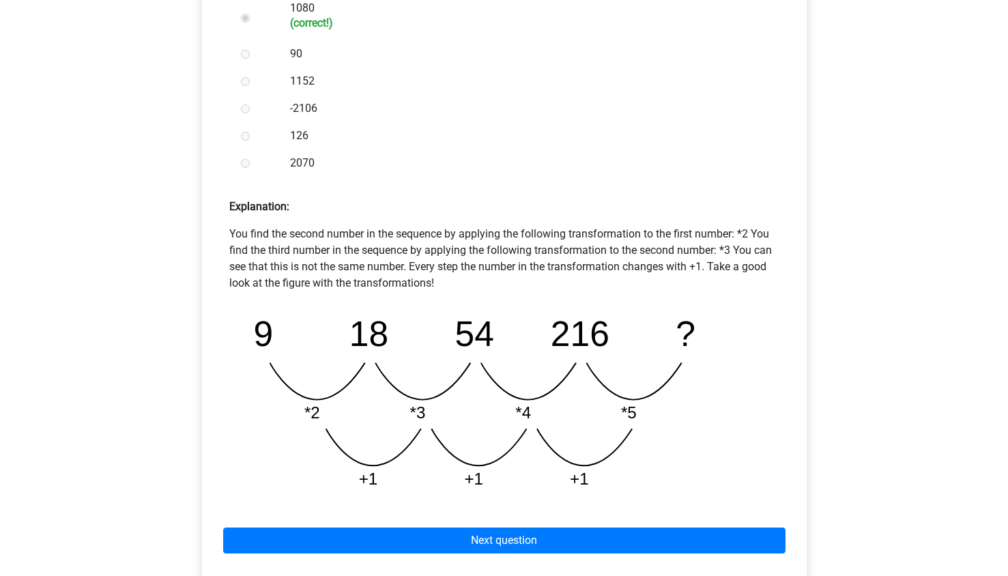
scroll to position [435, 0]
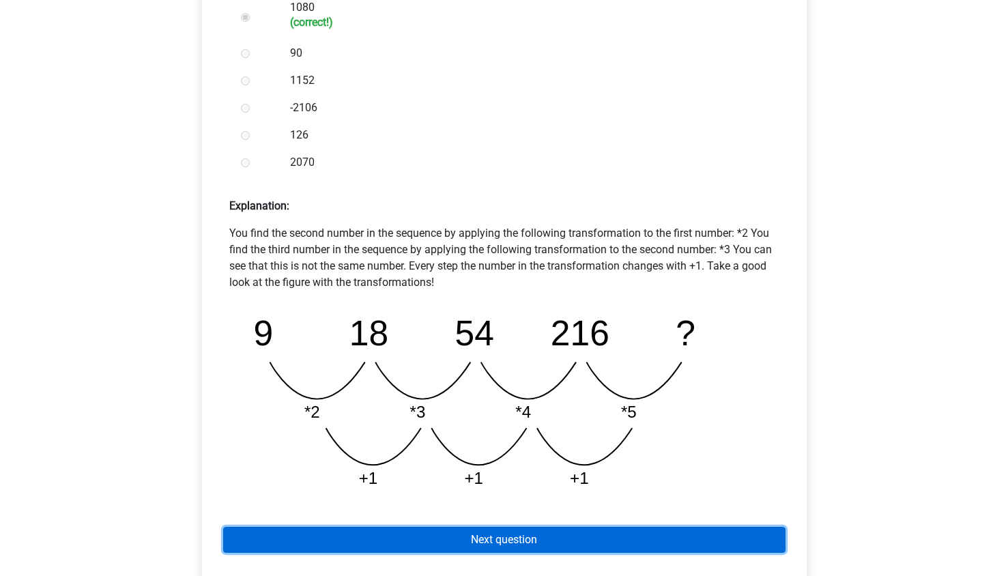
click at [425, 538] on link "Next question" at bounding box center [504, 540] width 562 height 26
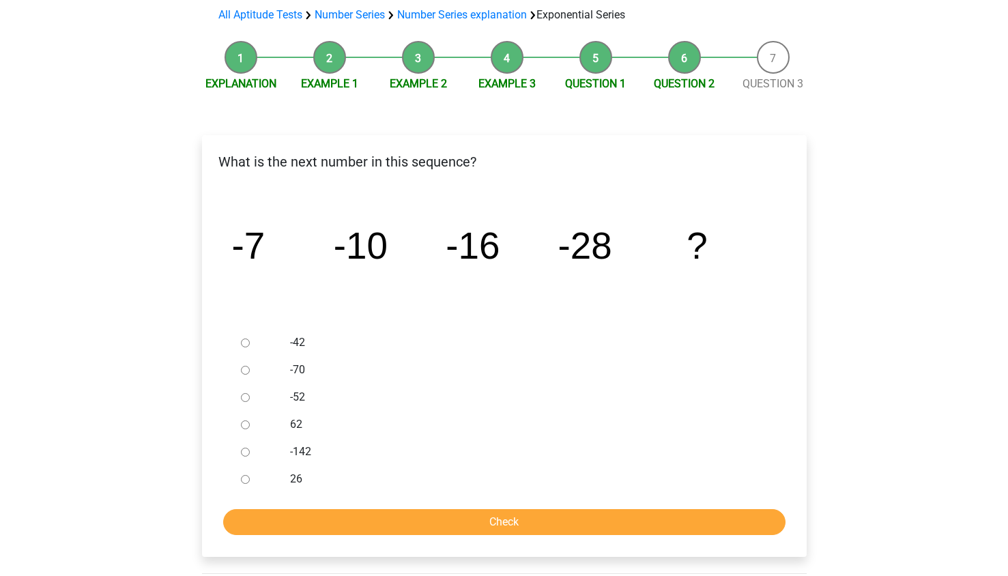
scroll to position [106, 0]
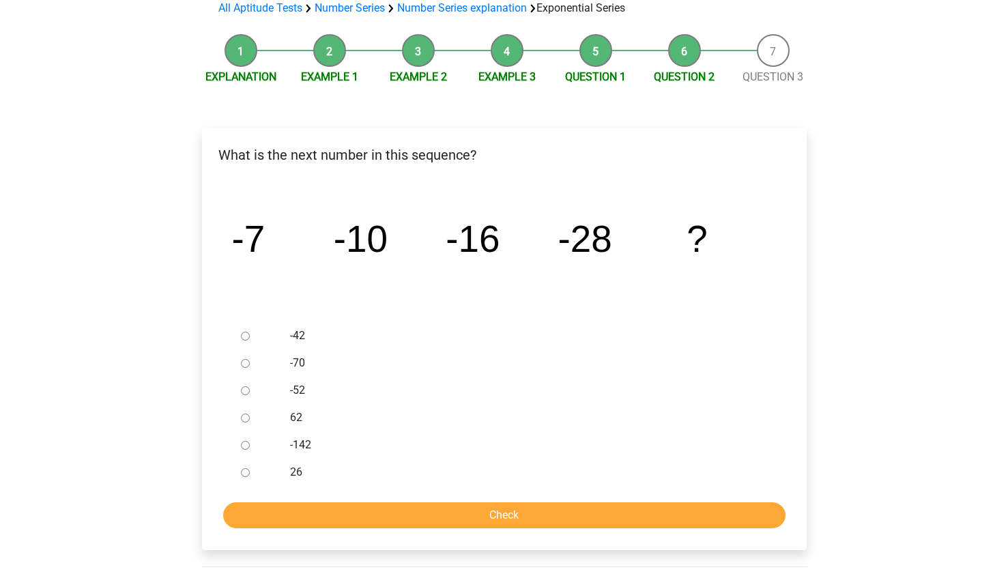
click at [248, 388] on input "-52" at bounding box center [245, 390] width 9 height 9
radio input "true"
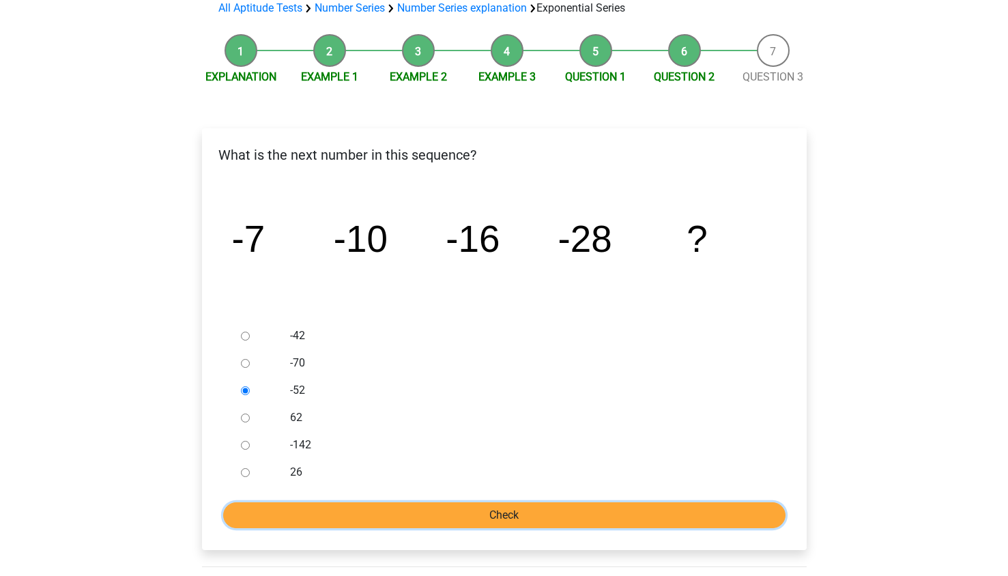
click at [427, 507] on input "Check" at bounding box center [504, 515] width 562 height 26
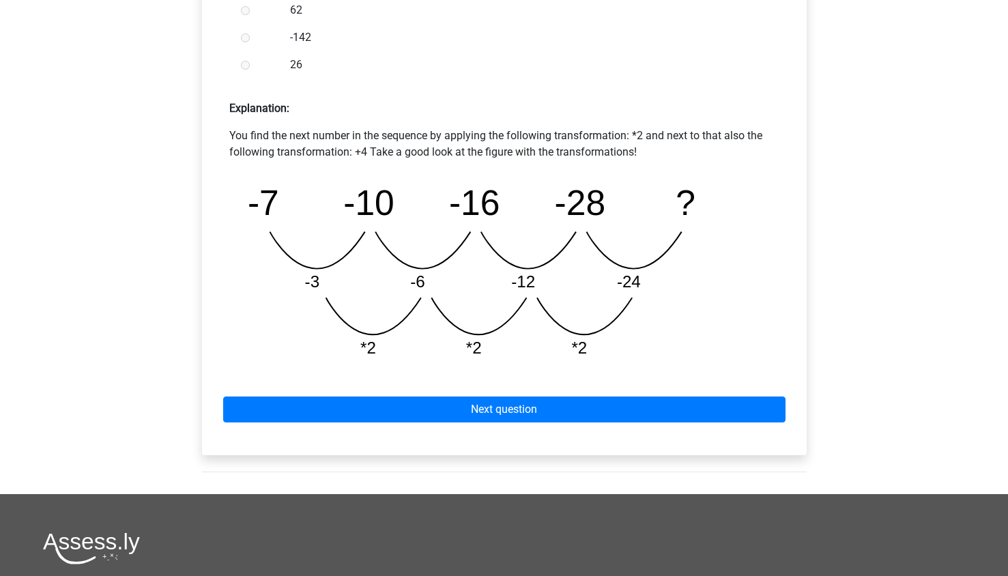
scroll to position [534, 0]
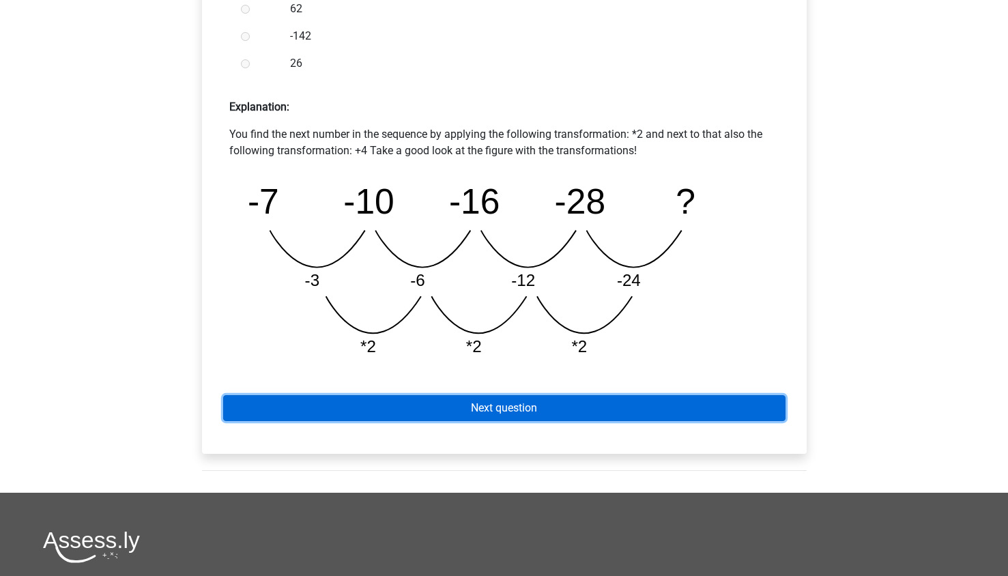
click at [450, 411] on link "Next question" at bounding box center [504, 408] width 562 height 26
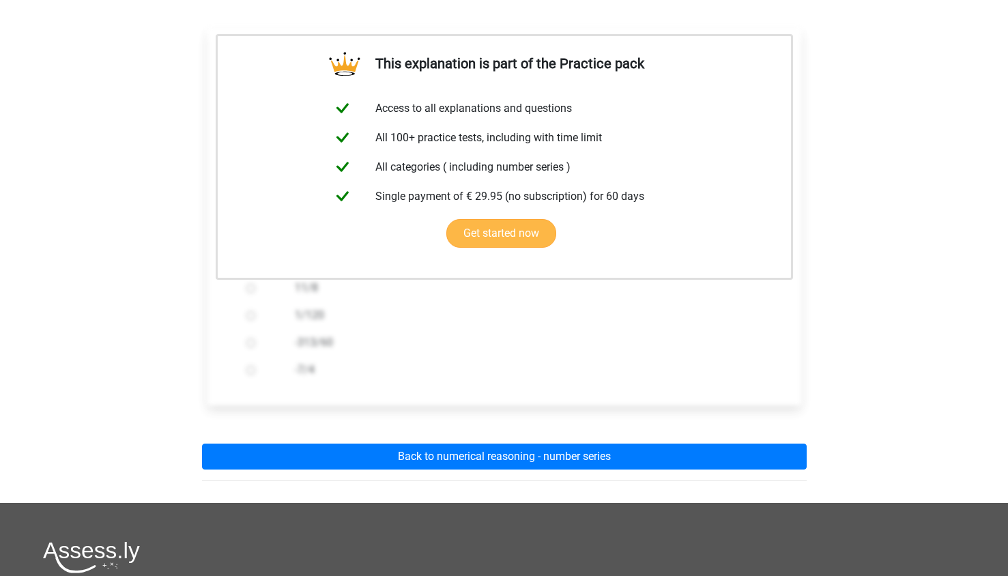
scroll to position [212, 0]
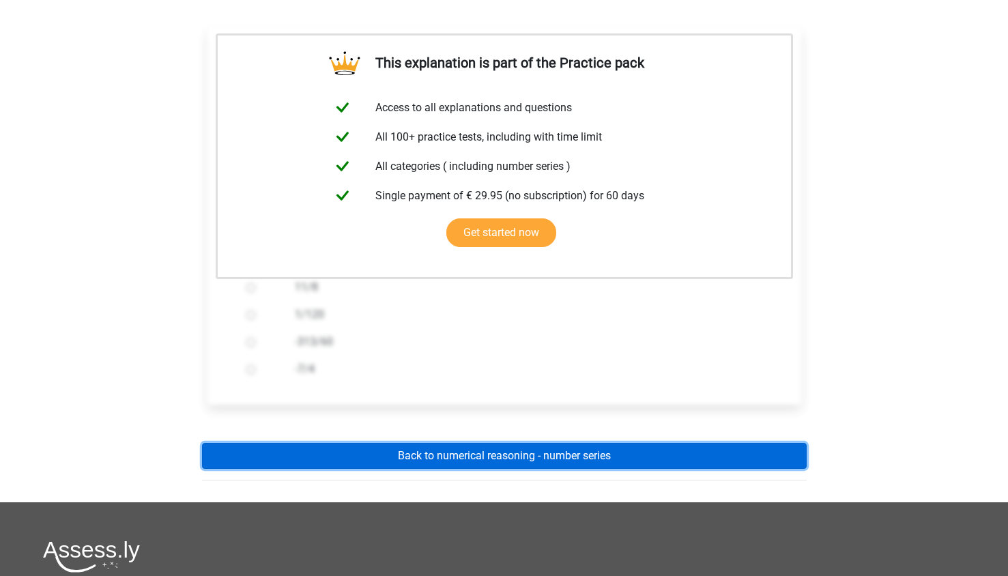
click at [450, 452] on link "Back to numerical reasoning - number series" at bounding box center [504, 456] width 605 height 26
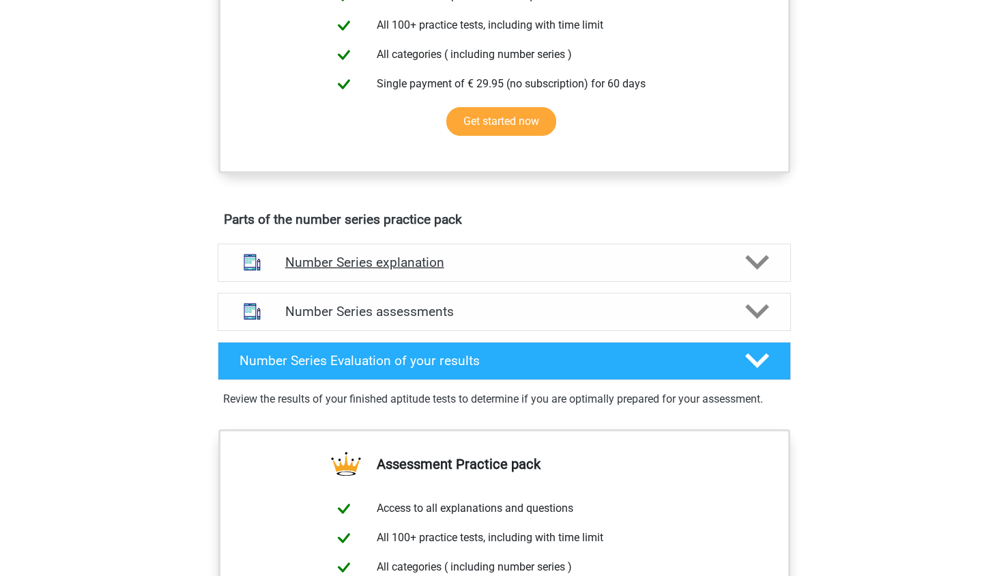
scroll to position [563, 0]
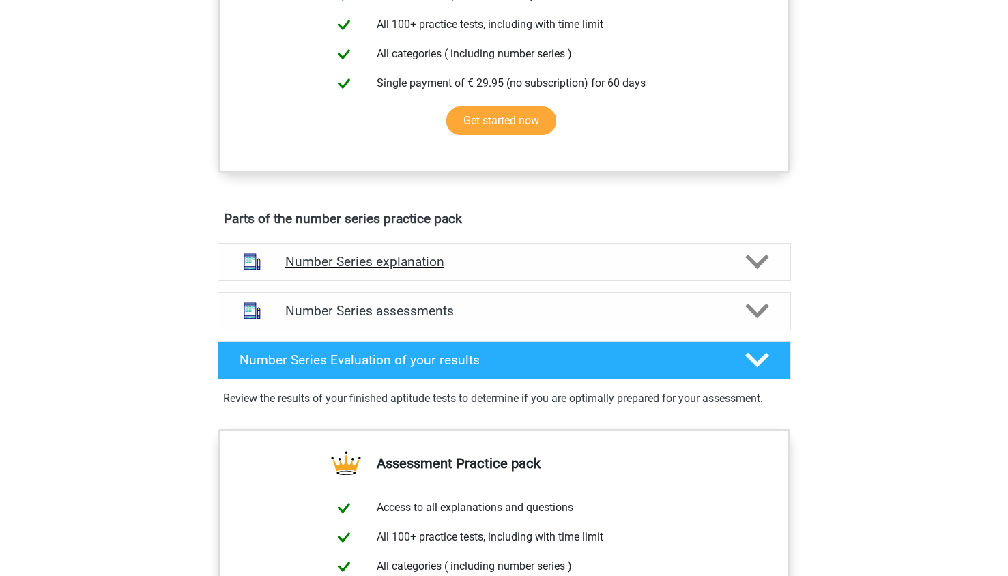
click at [451, 261] on h4 "Number Series explanation" at bounding box center [504, 262] width 438 height 16
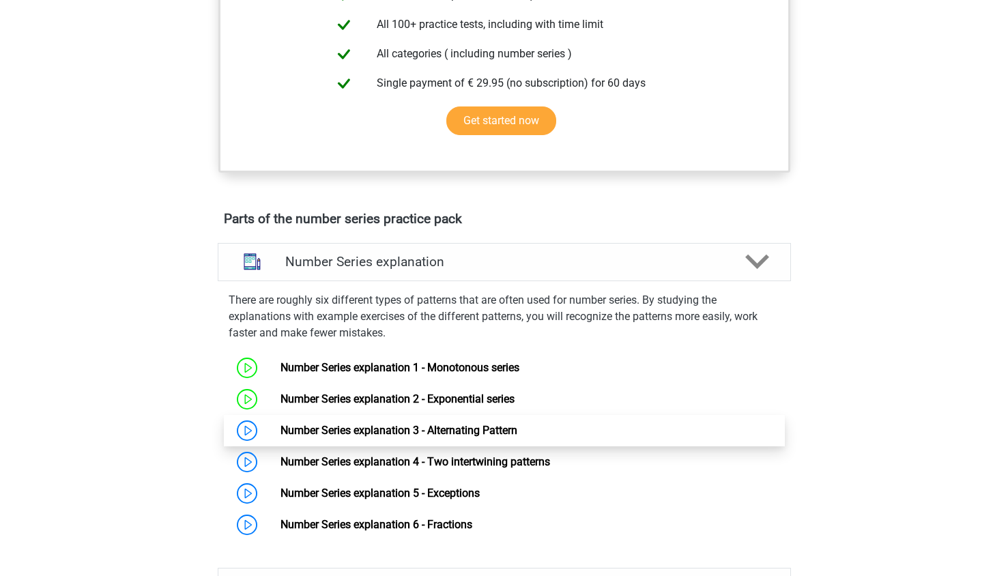
click at [434, 435] on link "Number Series explanation 3 - Alternating Pattern" at bounding box center [398, 430] width 237 height 13
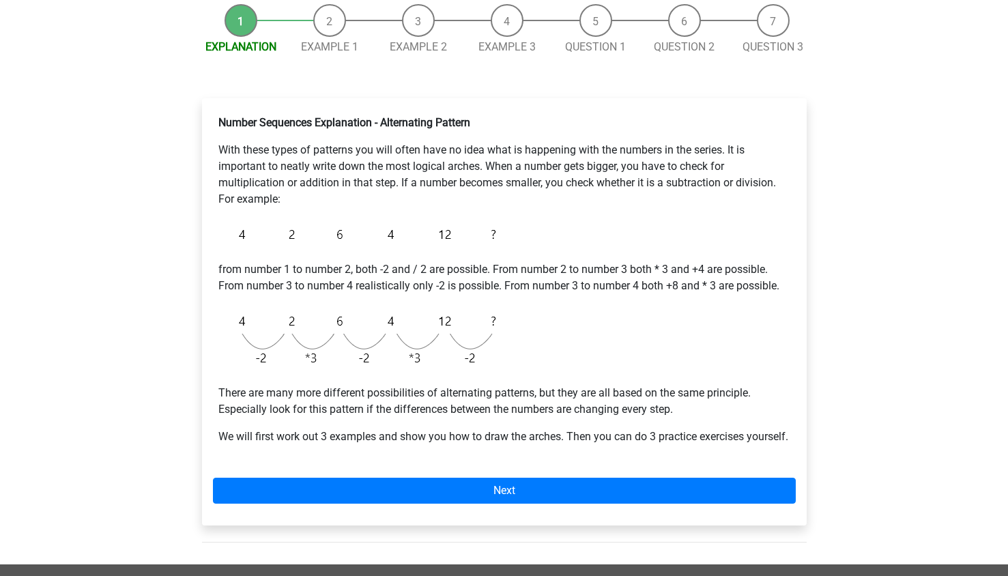
scroll to position [139, 0]
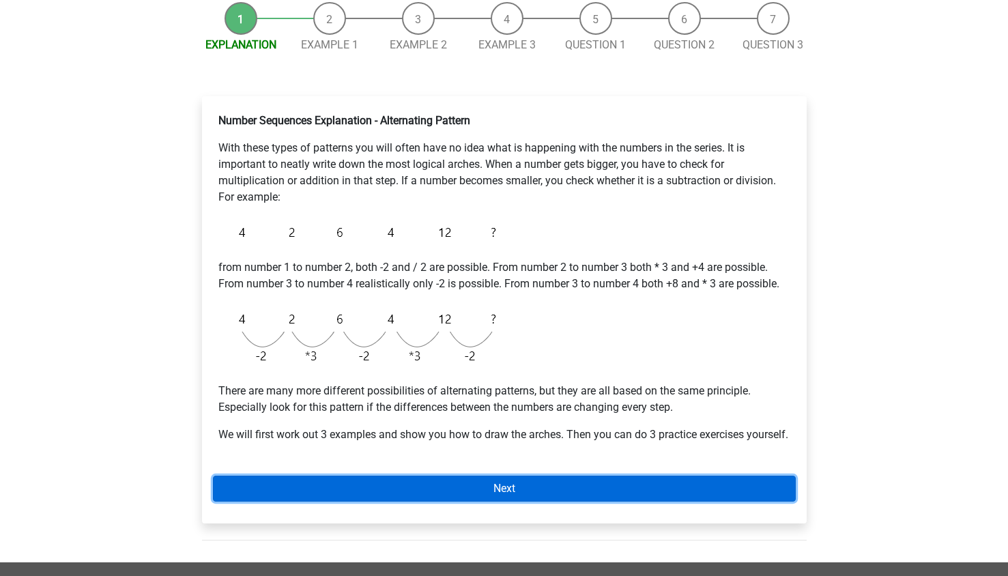
click at [386, 502] on link "Next" at bounding box center [504, 489] width 583 height 26
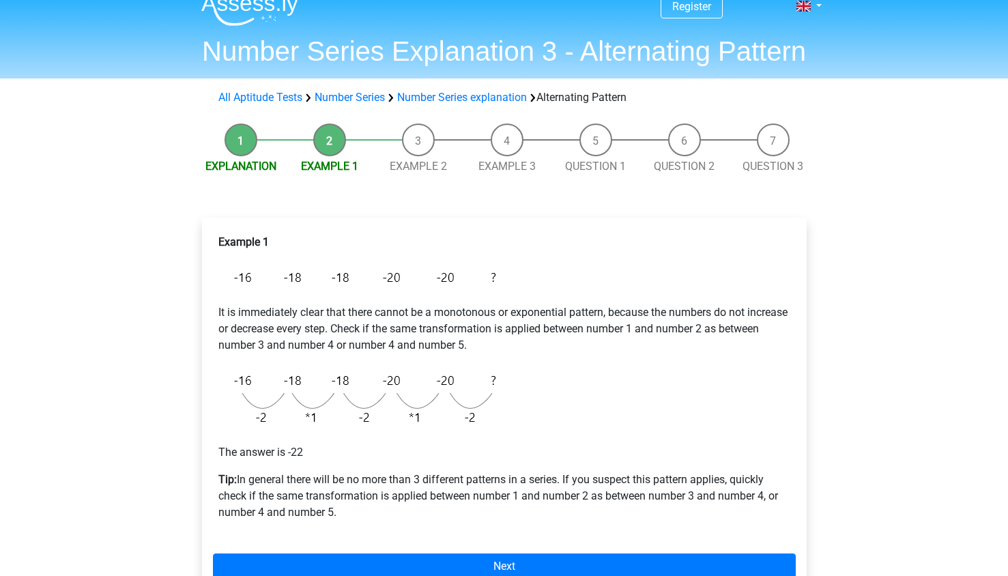
scroll to position [20, 0]
